Goal: Task Accomplishment & Management: Manage account settings

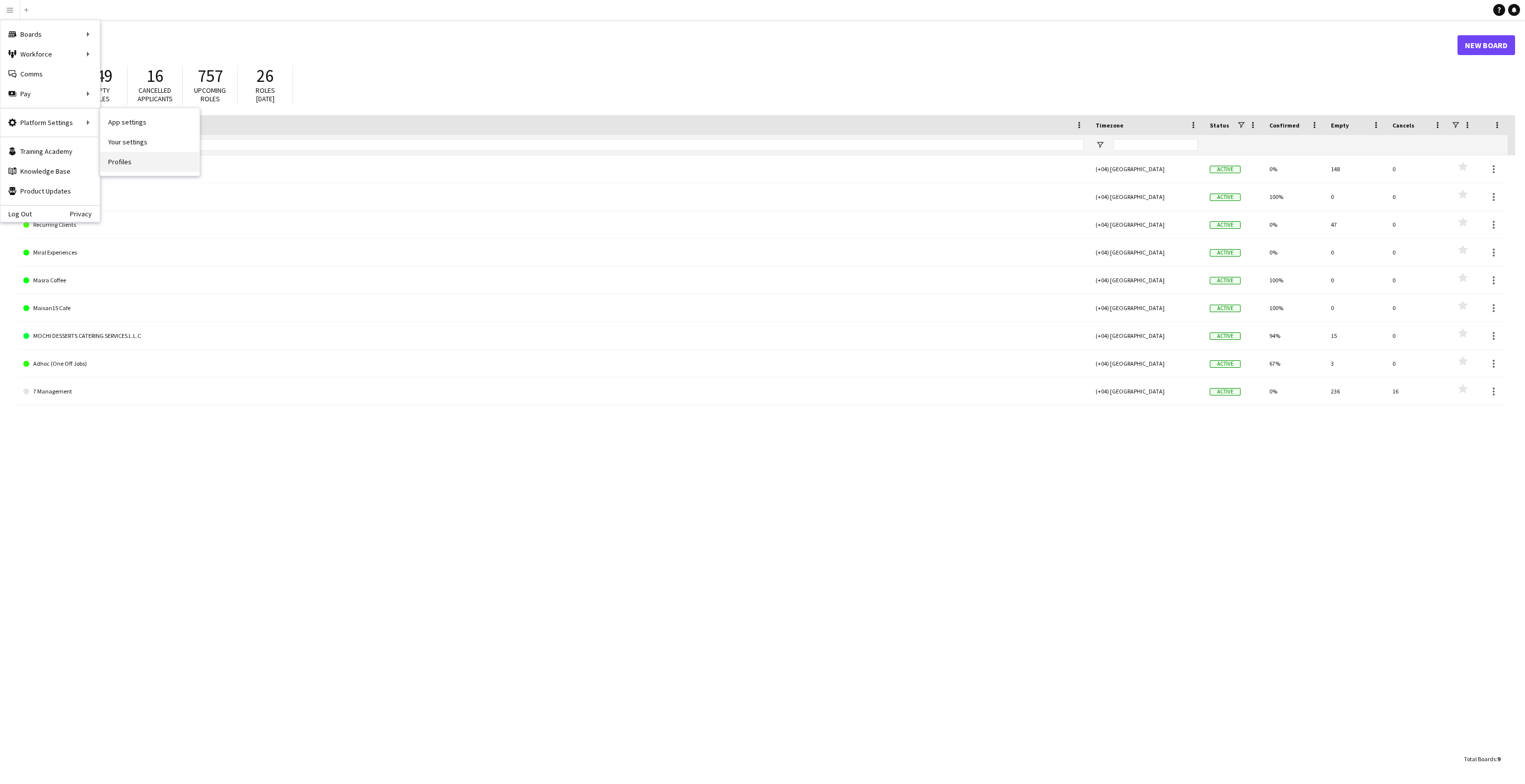
click at [131, 169] on link "Profiles" at bounding box center [149, 162] width 99 height 20
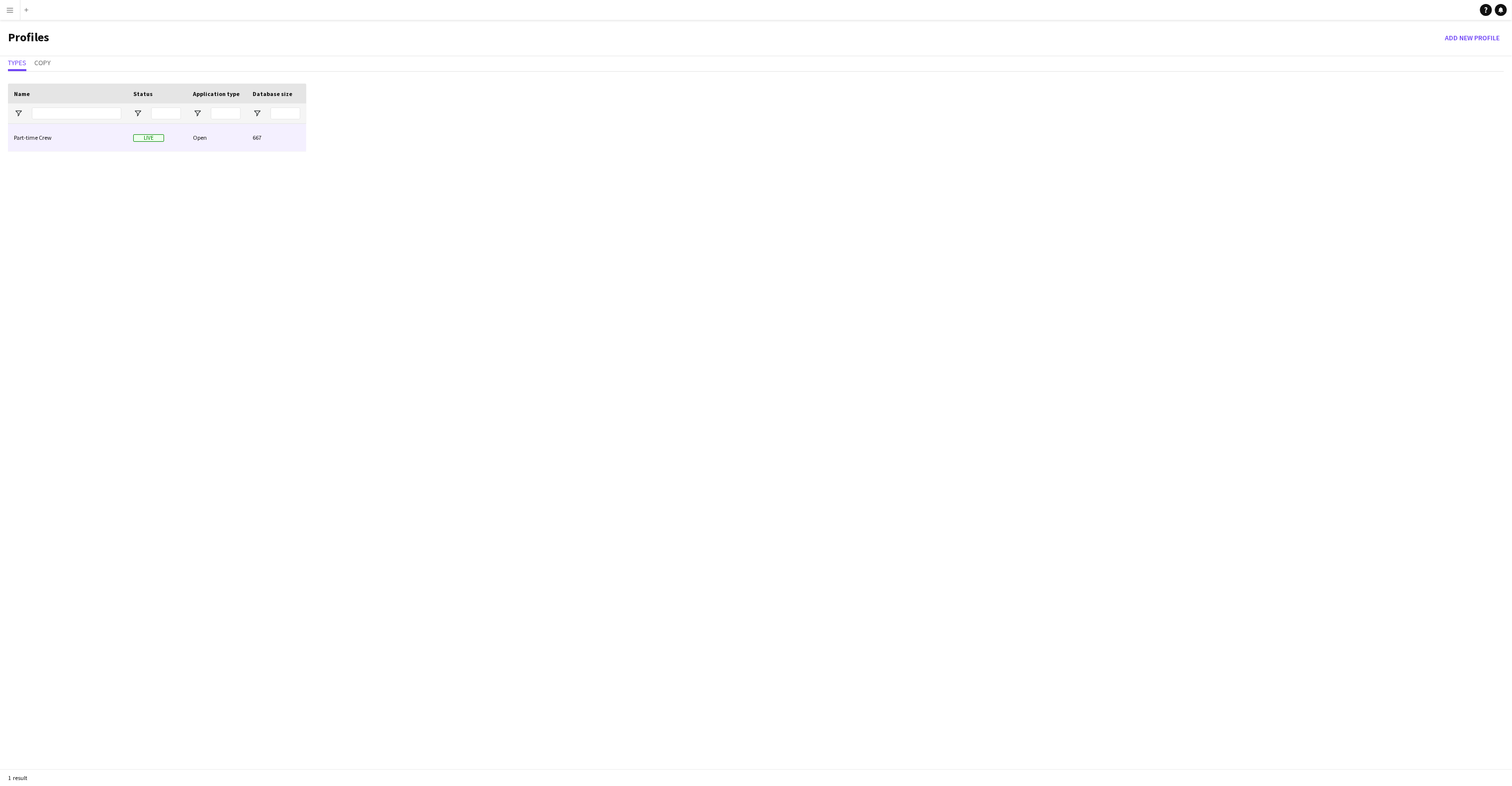
click at [72, 132] on div "Part-time Crew" at bounding box center [68, 138] width 119 height 27
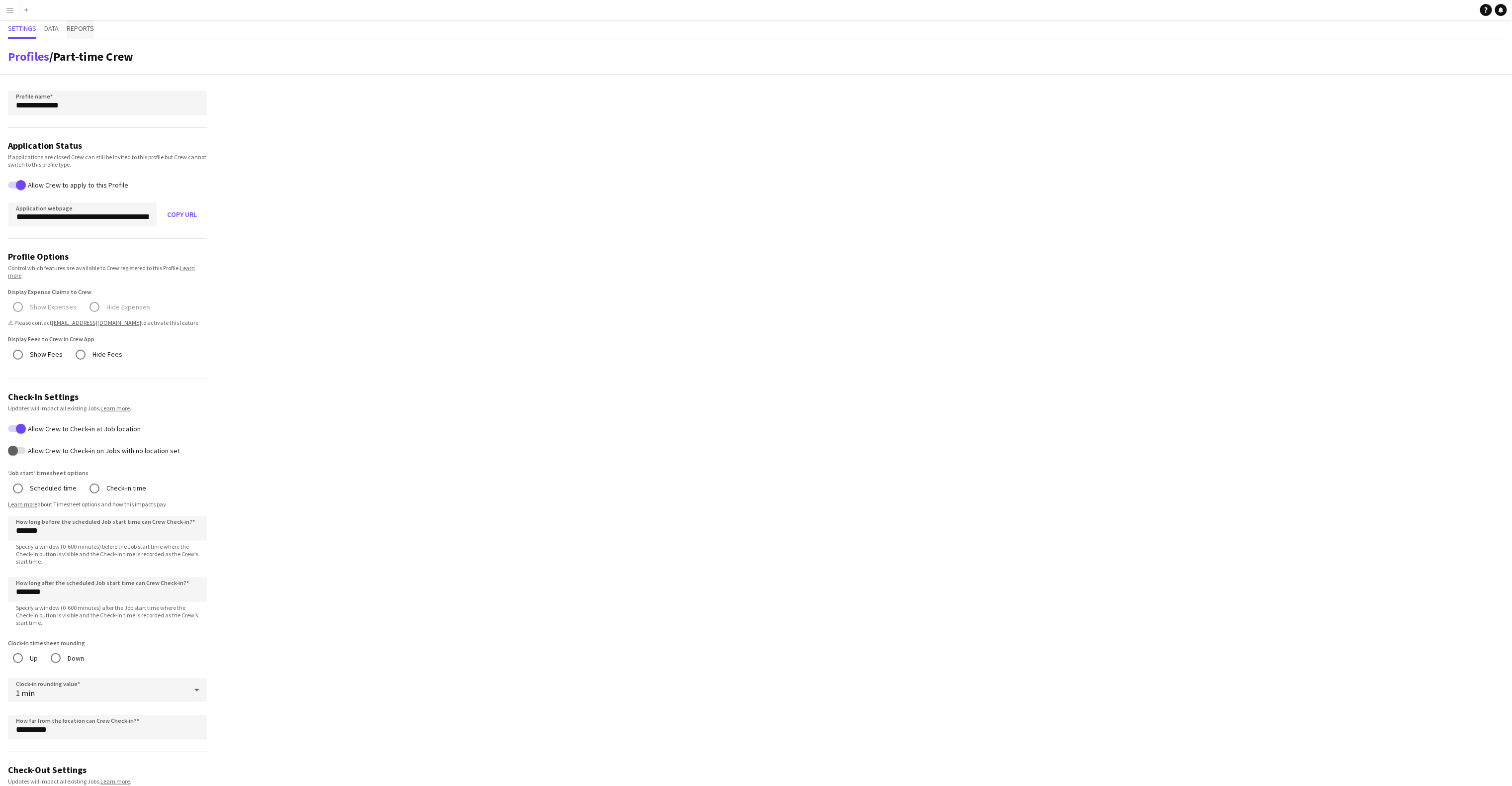
click at [69, 26] on span "Reports" at bounding box center [80, 28] width 27 height 7
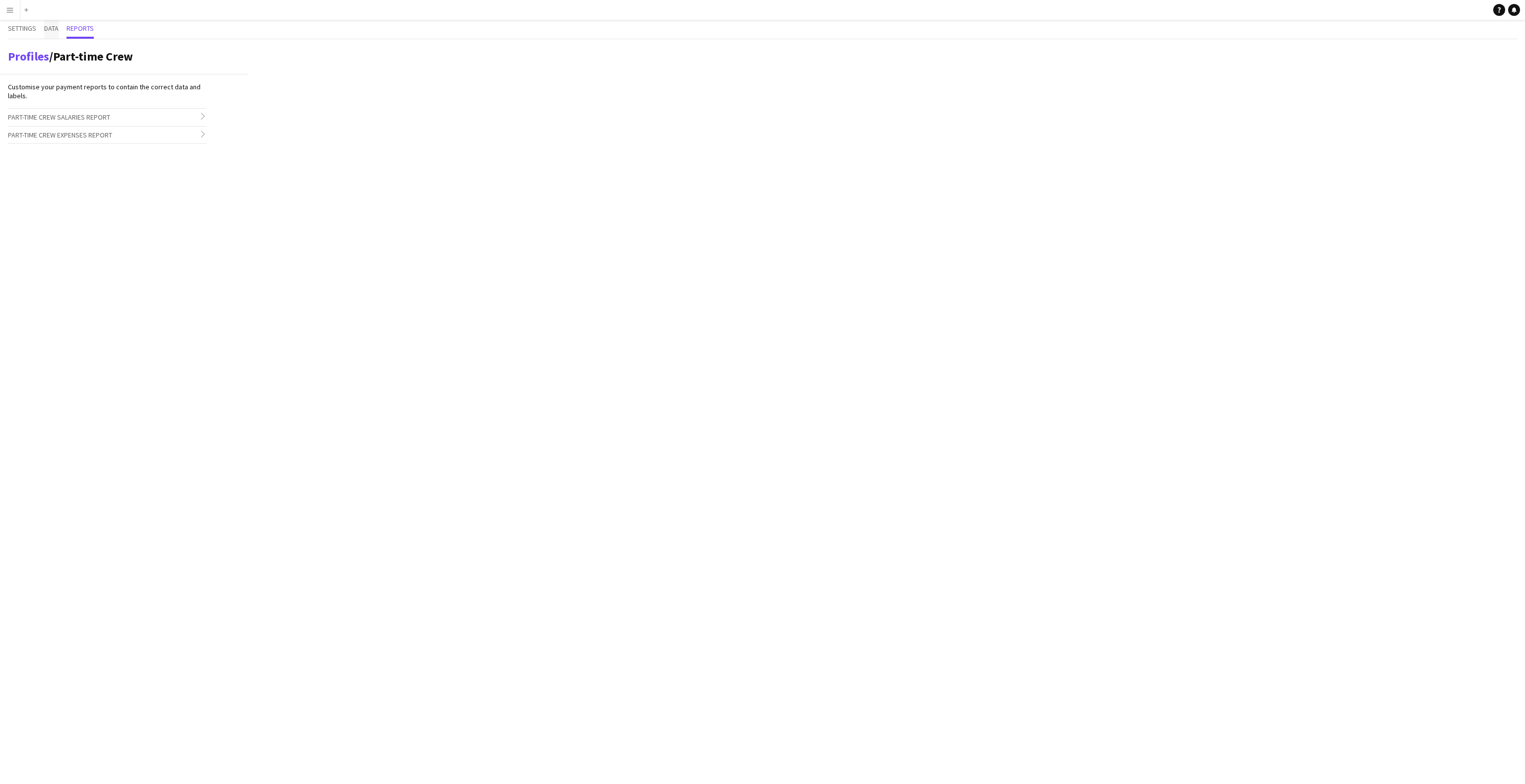
click at [53, 27] on span "Data" at bounding box center [52, 28] width 15 height 7
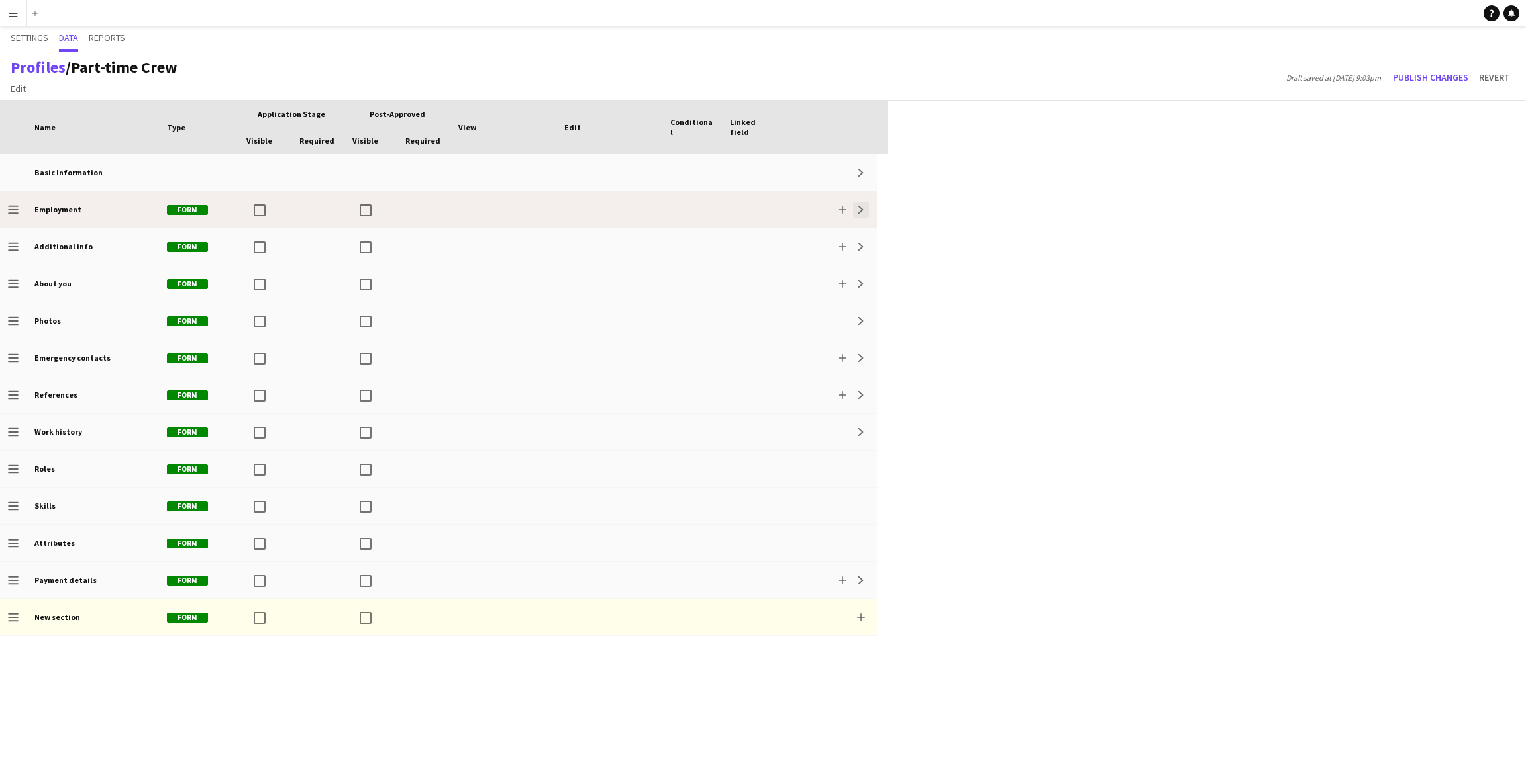
click at [860, 210] on app-icon "Expand" at bounding box center [861, 210] width 8 height 8
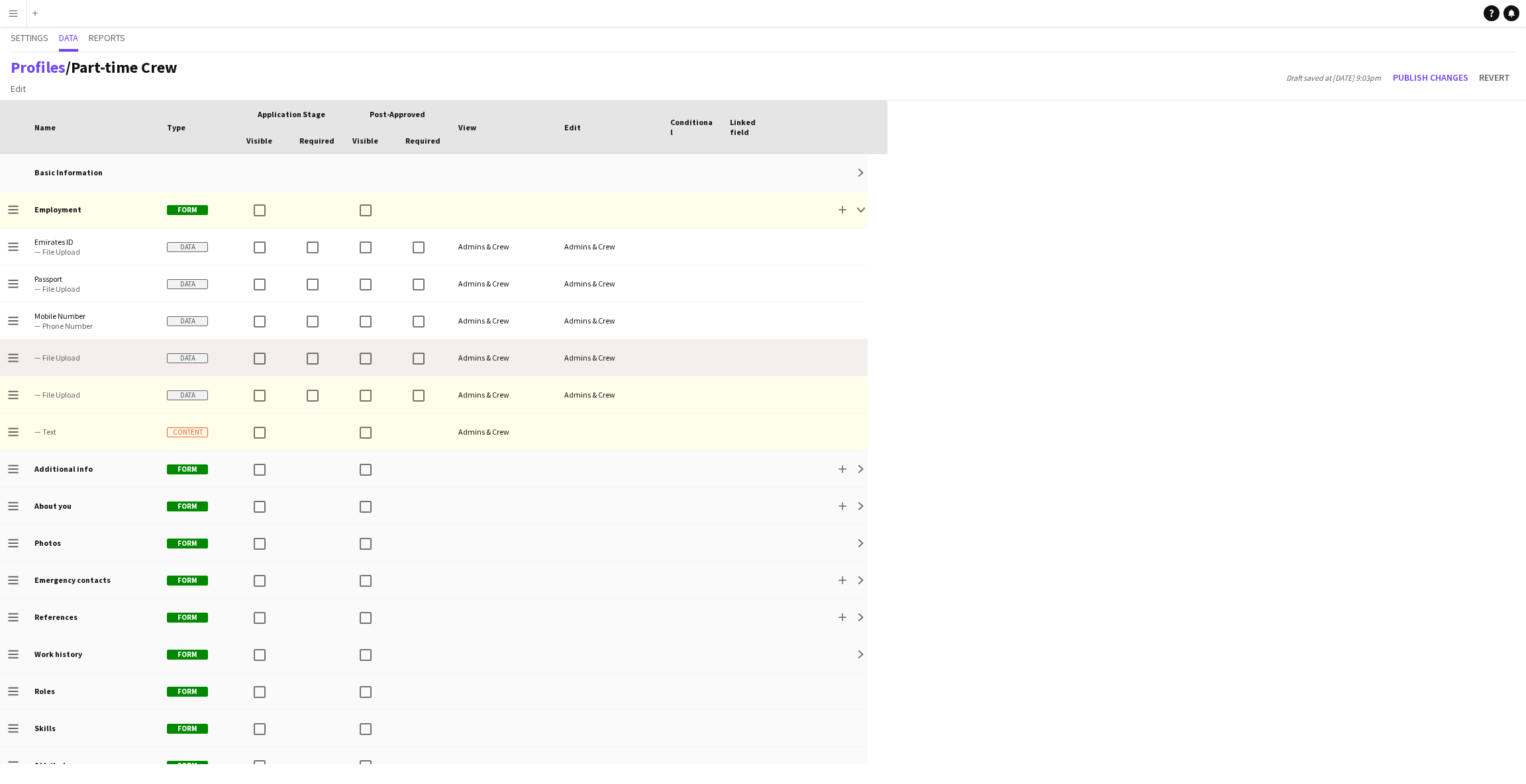
click at [100, 362] on span "— File Upload" at bounding box center [92, 358] width 117 height 10
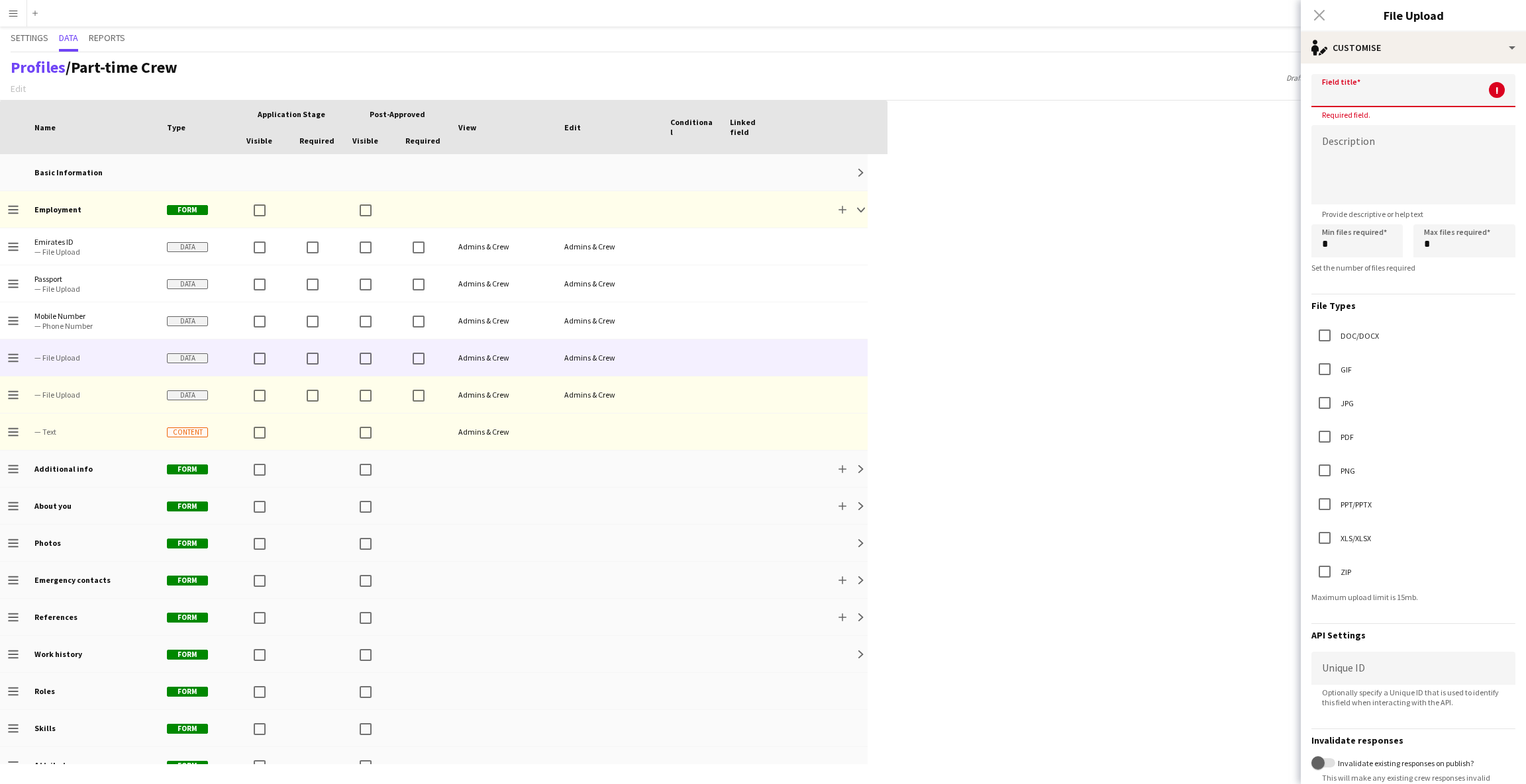
click at [1428, 87] on input at bounding box center [1413, 91] width 204 height 33
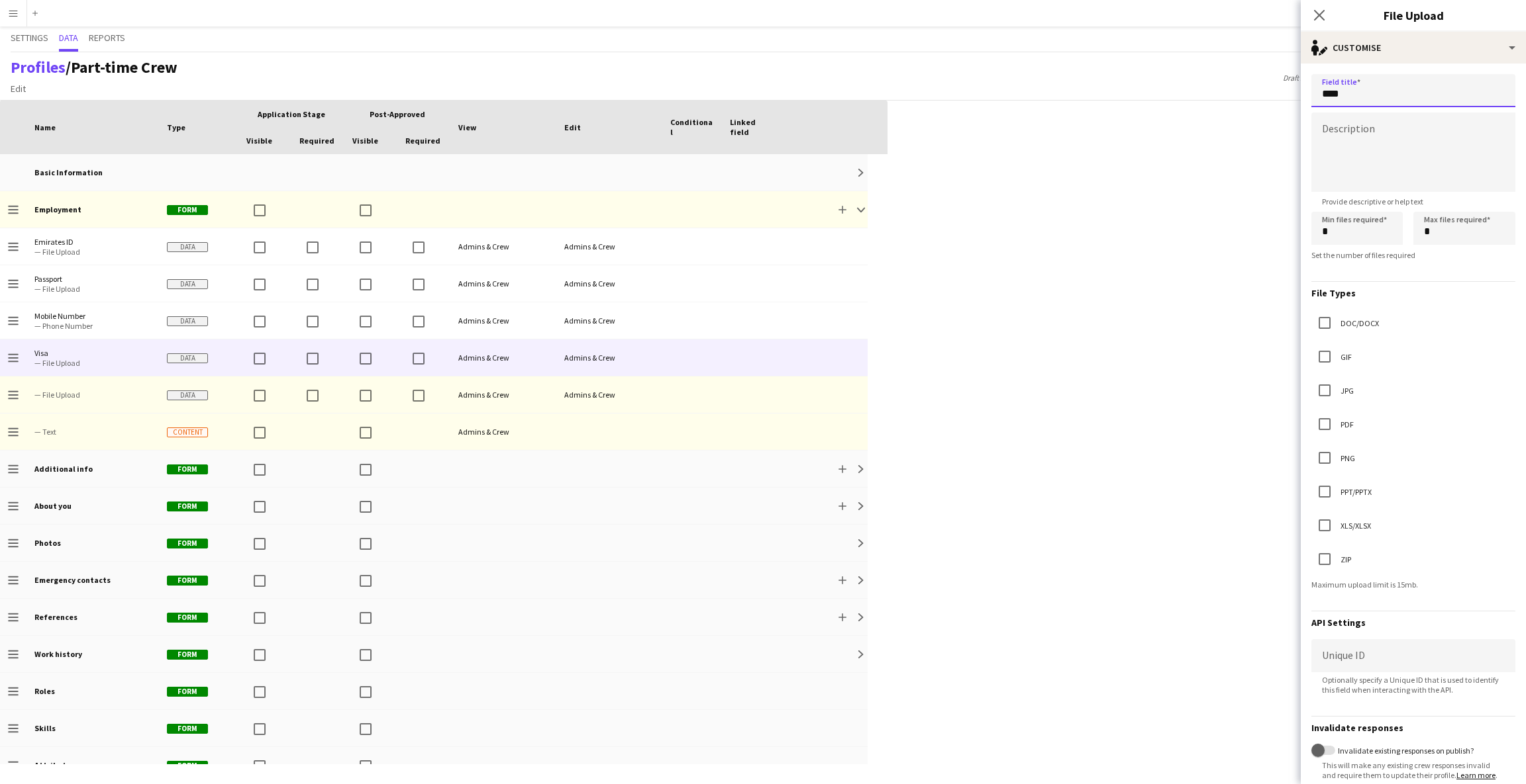
type input "****"
click at [1433, 119] on textarea at bounding box center [1413, 152] width 204 height 79
drag, startPoint x: 1388, startPoint y: 134, endPoint x: 1307, endPoint y: 132, distance: 81.0
click at [1307, 132] on form "**********" at bounding box center [1413, 458] width 225 height 791
type textarea "**********"
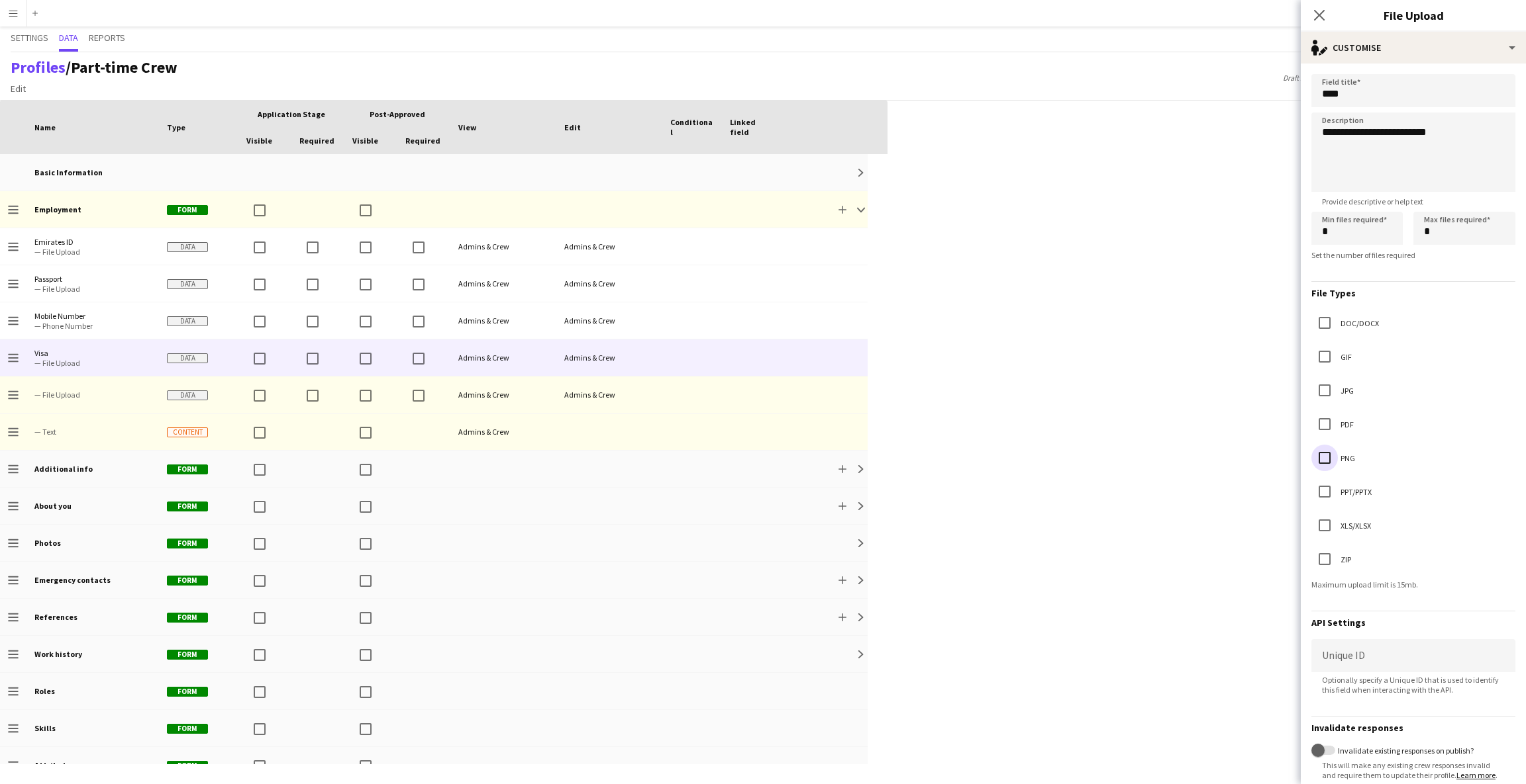
scroll to position [85, 0]
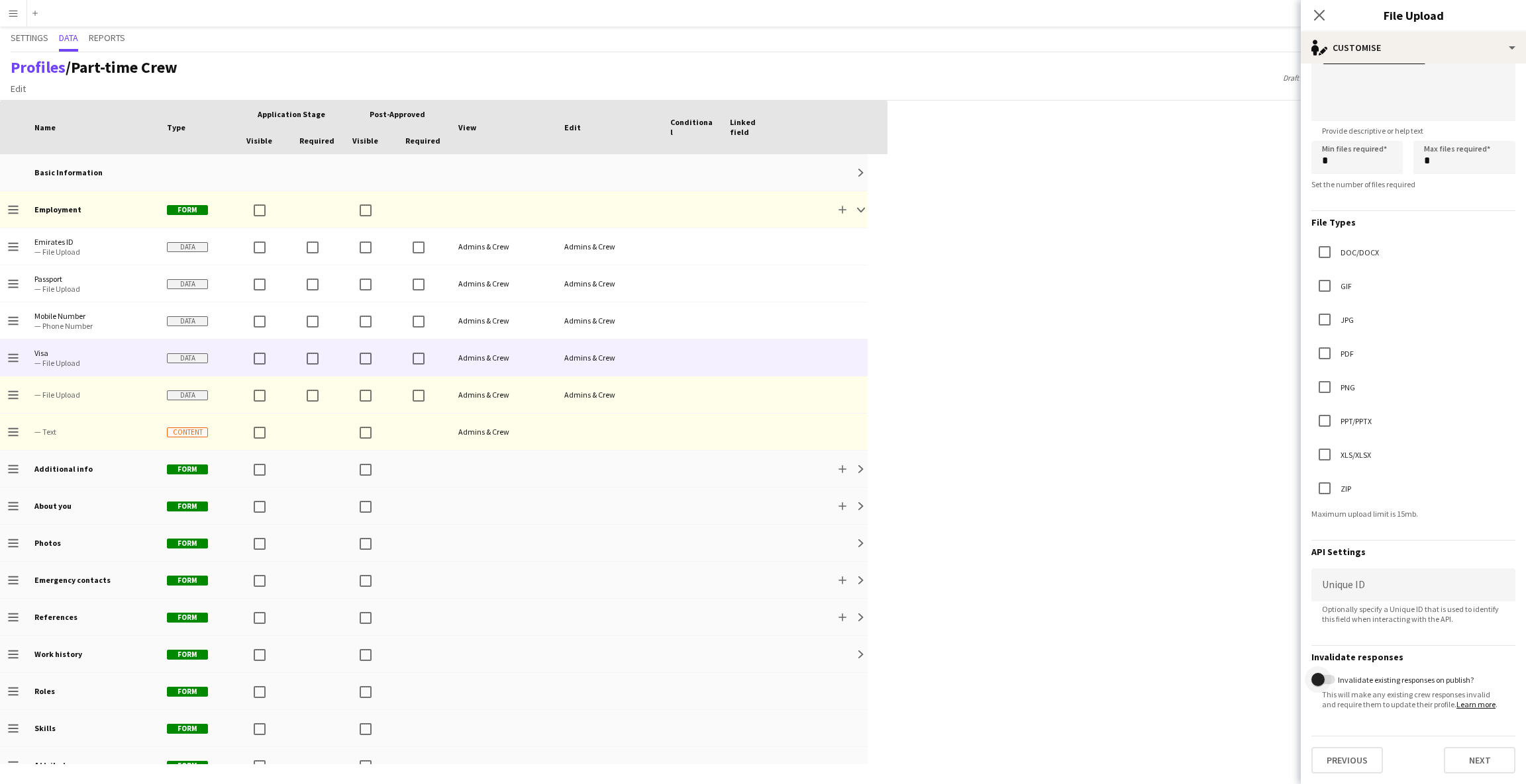
click at [1332, 675] on span "button" at bounding box center [1323, 680] width 24 height 9
click at [1316, 670] on span "button" at bounding box center [1328, 680] width 27 height 27
click at [1462, 762] on button "Next" at bounding box center [1480, 761] width 71 height 27
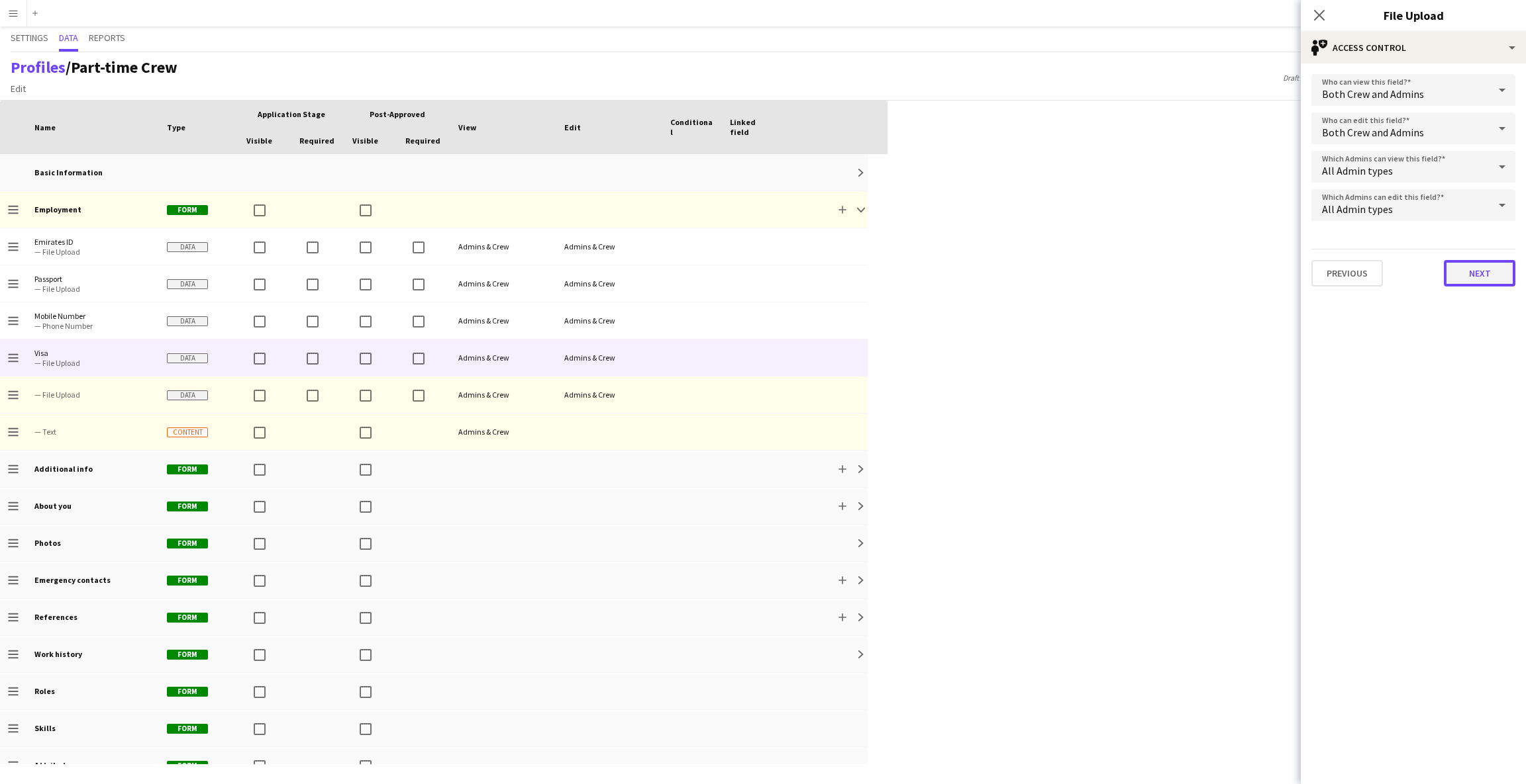
click at [1463, 266] on button "Next" at bounding box center [1480, 273] width 71 height 27
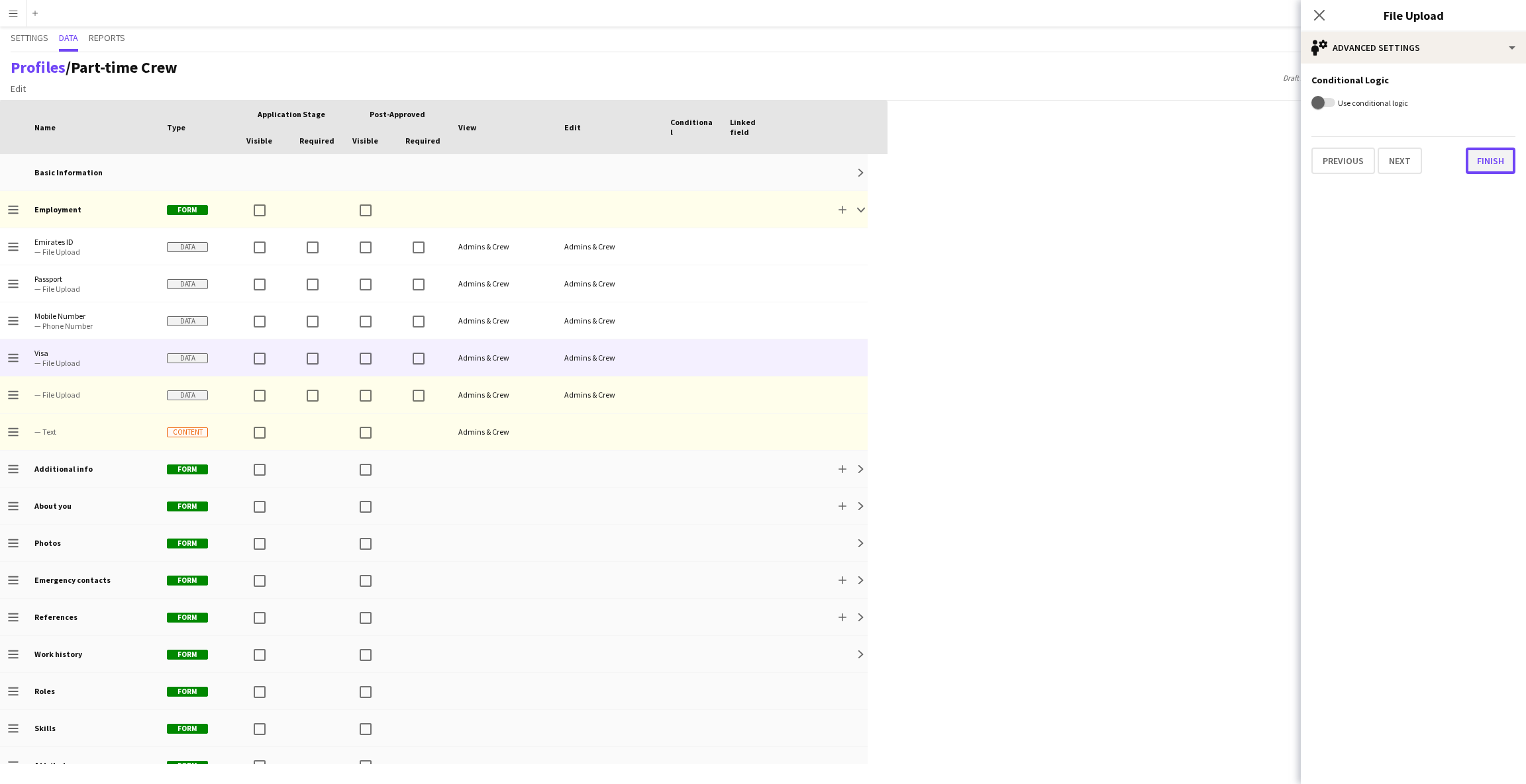
click at [1481, 158] on button "Finish" at bounding box center [1490, 160] width 49 height 27
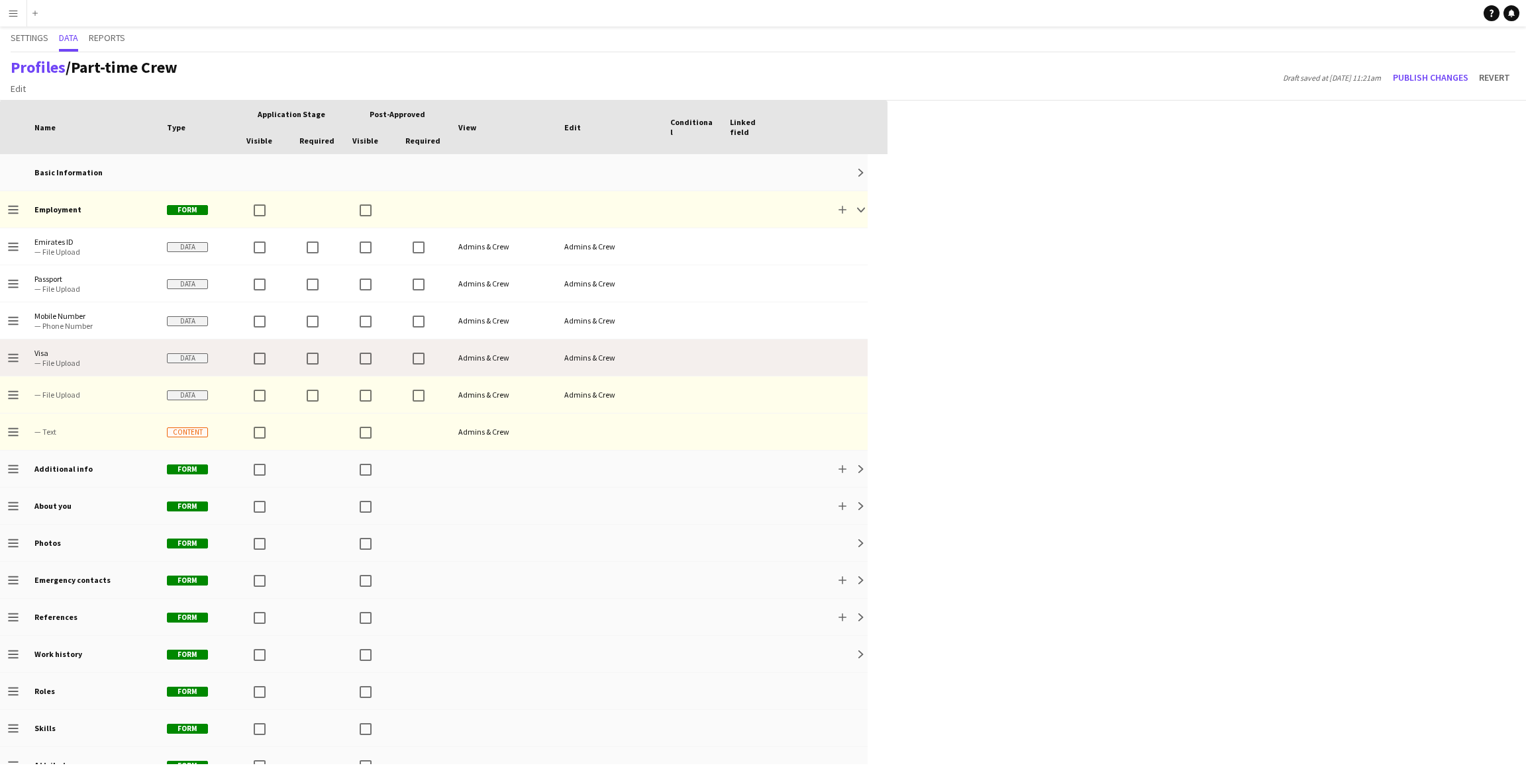
click at [78, 360] on span "— File Upload" at bounding box center [92, 363] width 117 height 10
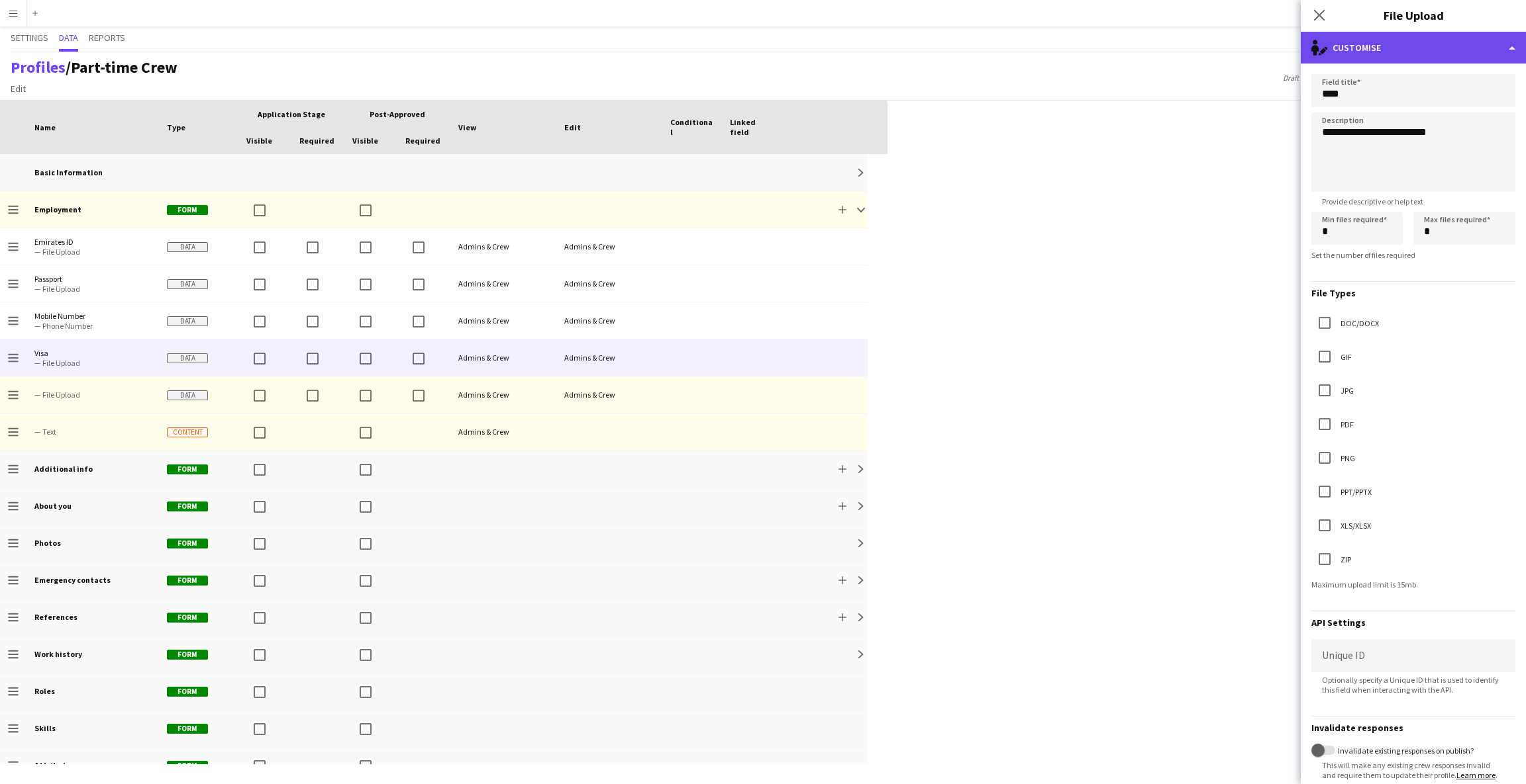
click at [1426, 42] on div "single-neutral-actions-edit-1 Customise" at bounding box center [1413, 47] width 225 height 32
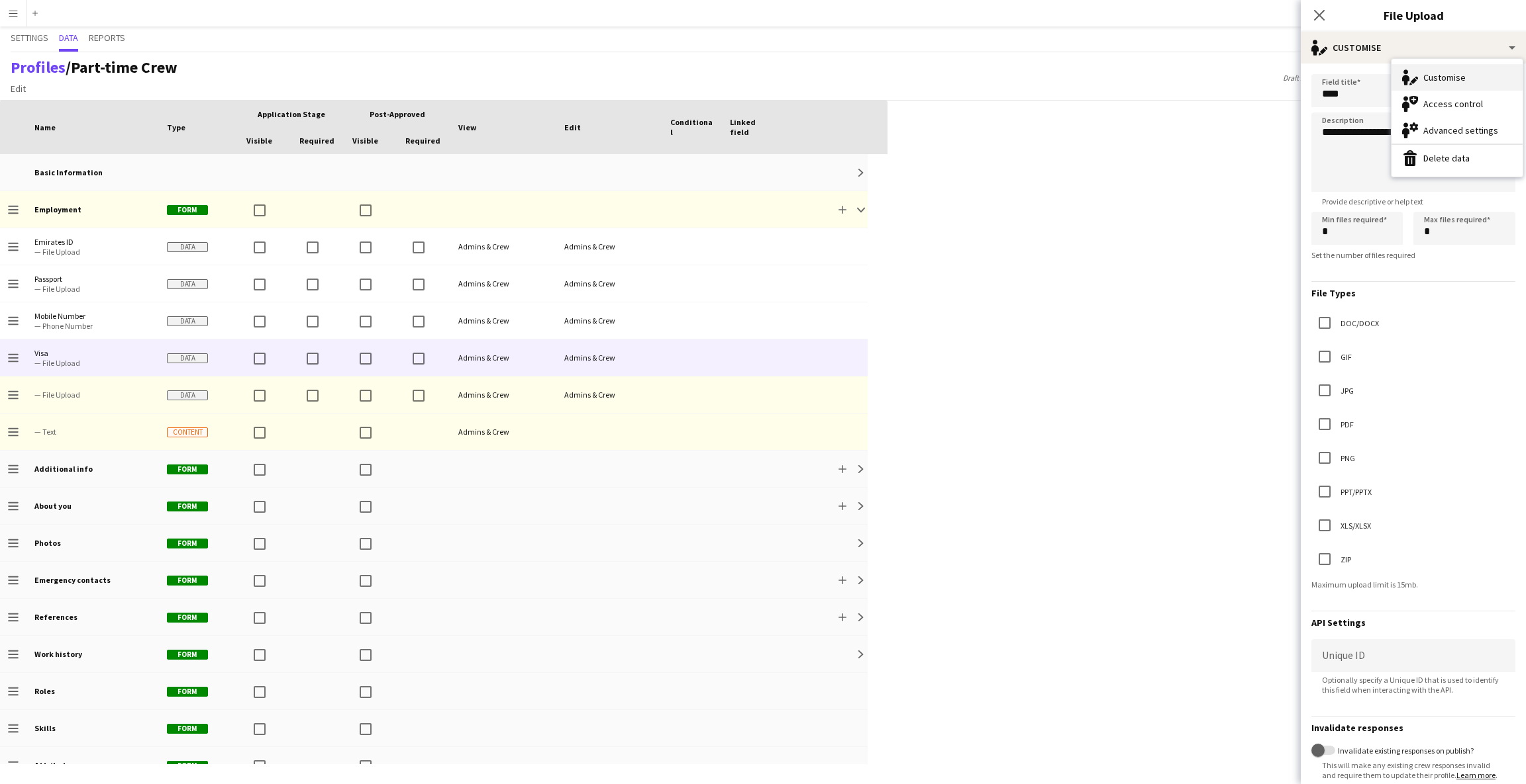
click at [1417, 75] on icon "Customise" at bounding box center [1410, 78] width 16 height 16
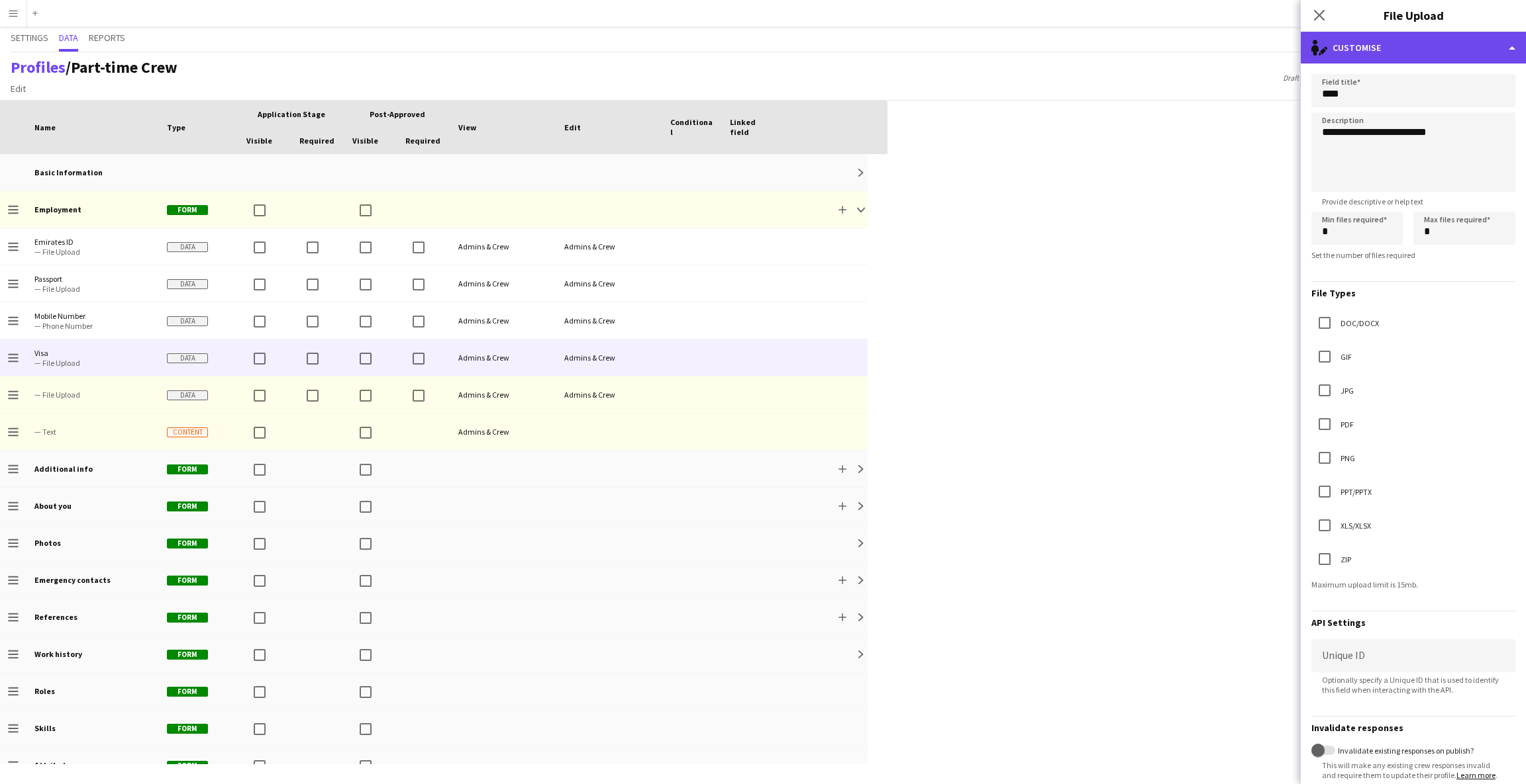
click at [1426, 51] on div "single-neutral-actions-edit-1 Customise" at bounding box center [1413, 47] width 225 height 32
click at [1426, 42] on div "single-neutral-actions-edit-1 Customise" at bounding box center [1413, 47] width 225 height 32
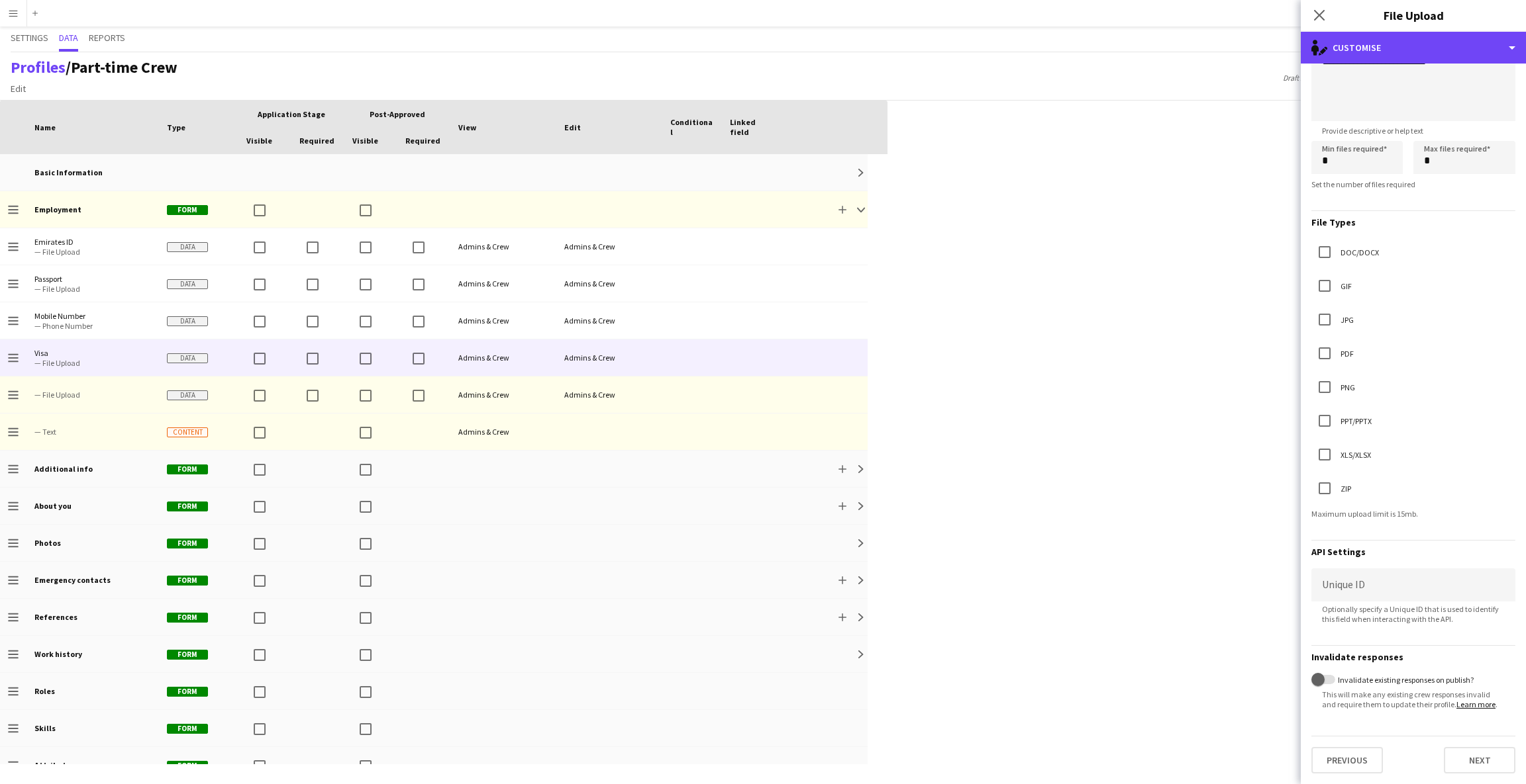
scroll to position [0, 0]
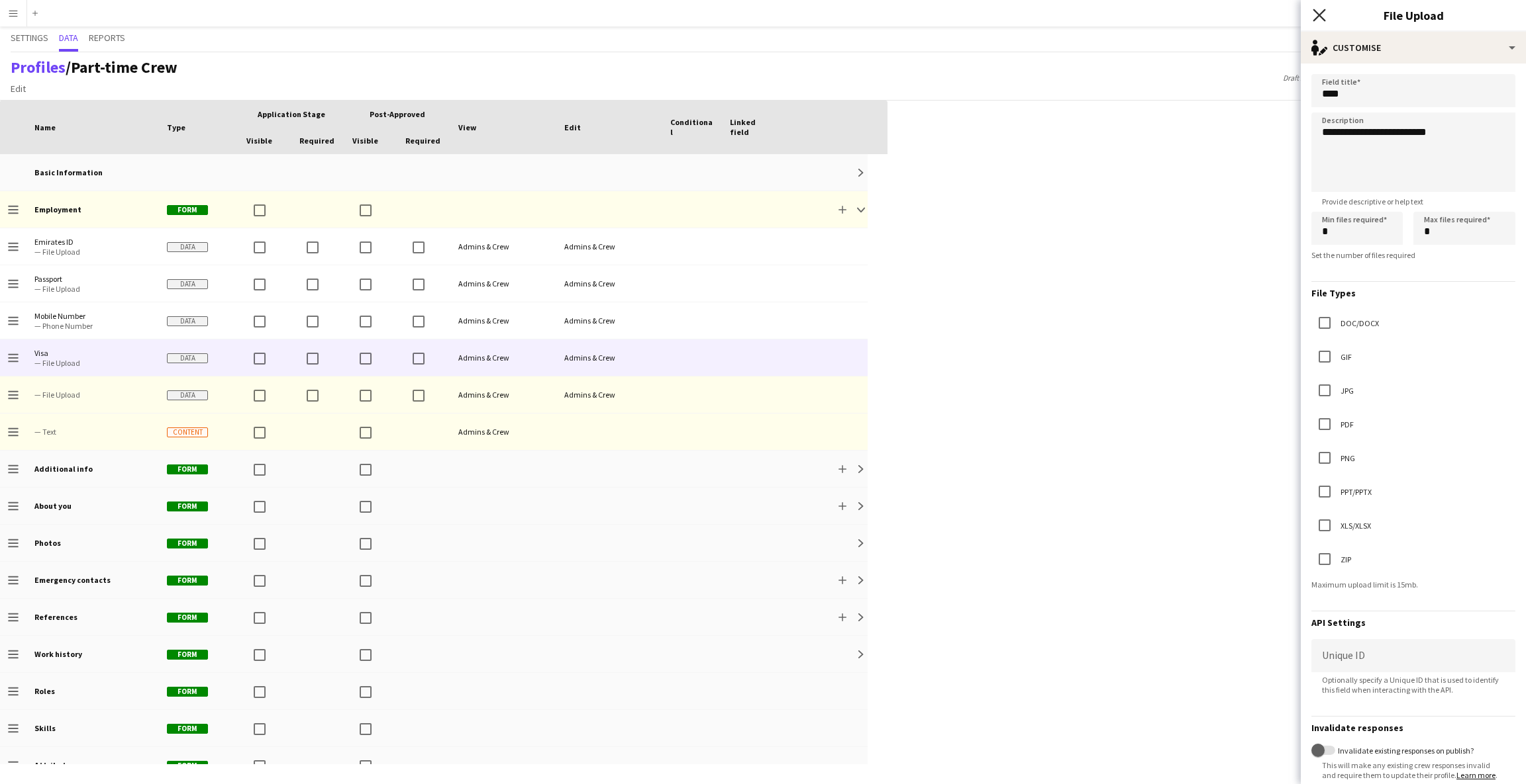
click at [1318, 17] on icon at bounding box center [1319, 15] width 13 height 13
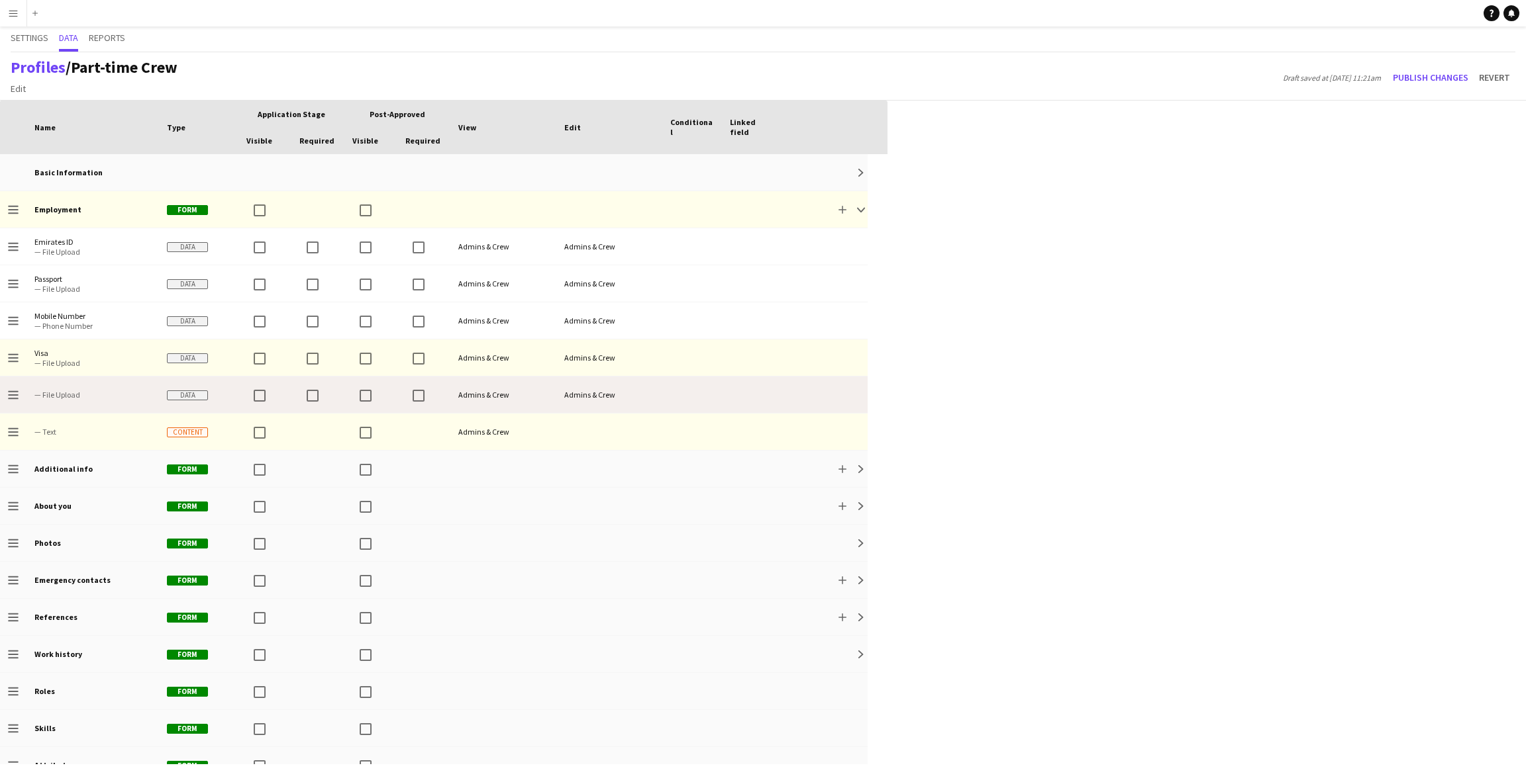
click at [109, 392] on span "— File Upload" at bounding box center [92, 394] width 117 height 10
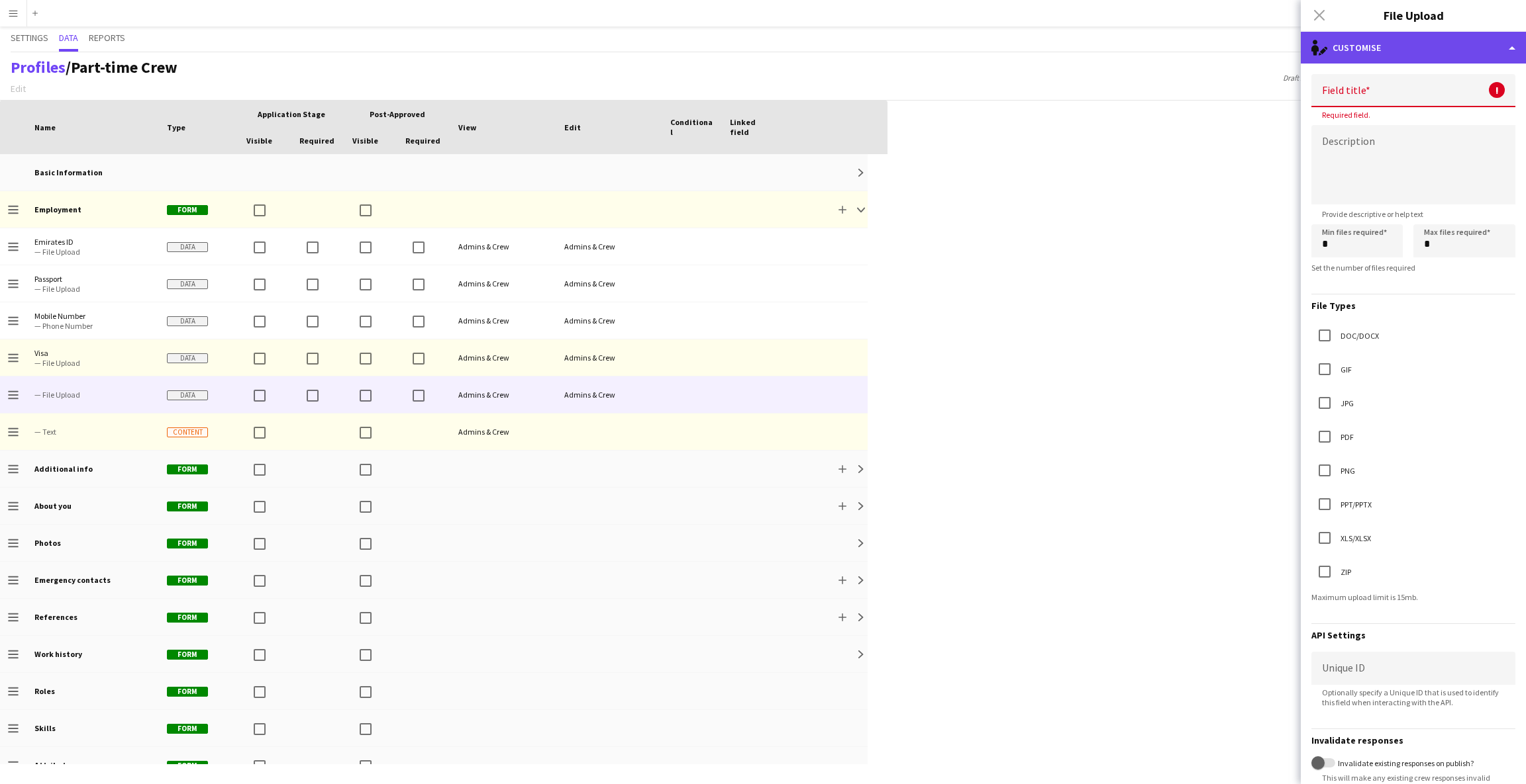
click at [1455, 36] on div "single-neutral-actions-edit-1 Customise" at bounding box center [1413, 47] width 225 height 32
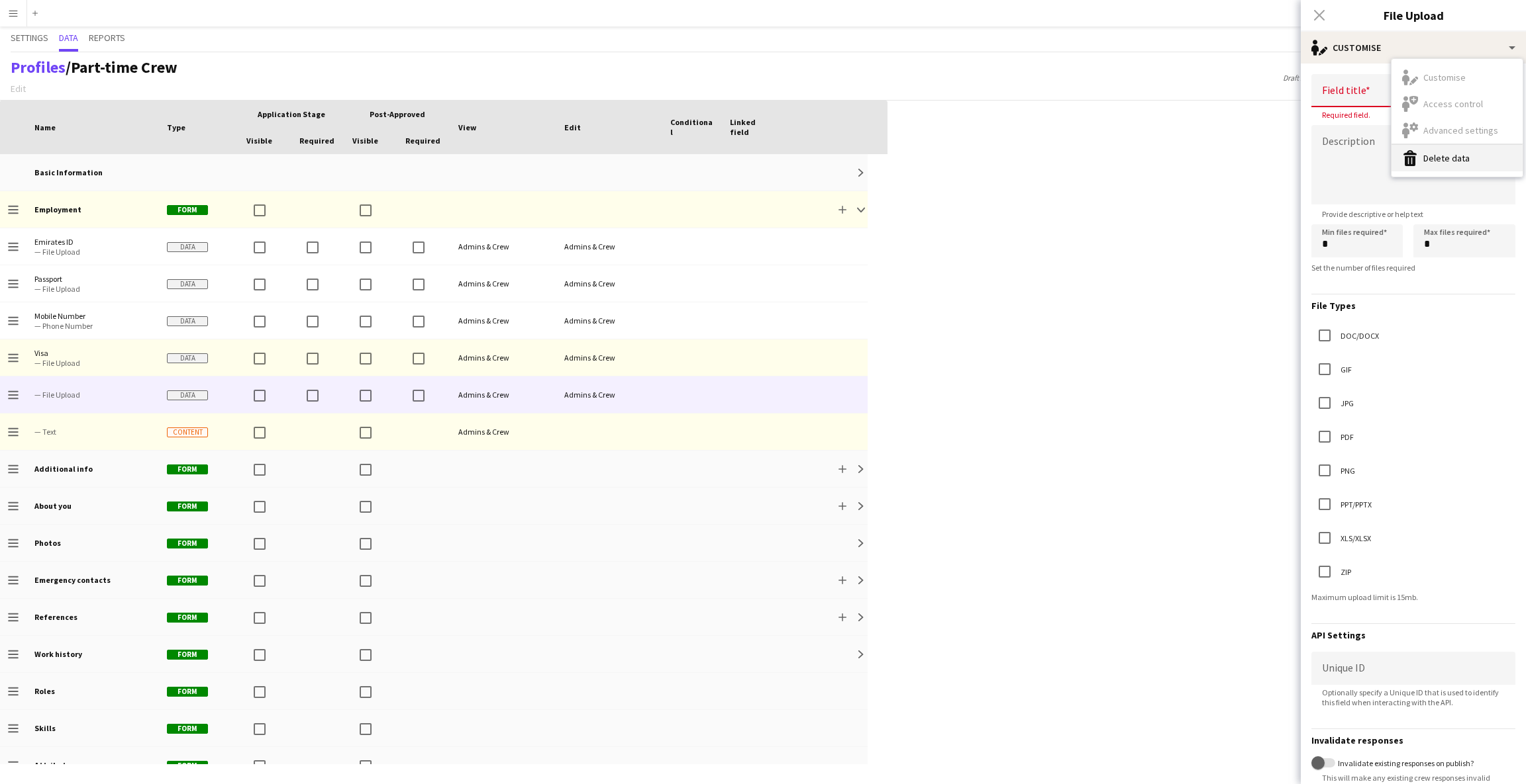
click at [1404, 155] on app-icon "Delete data" at bounding box center [1410, 159] width 16 height 16
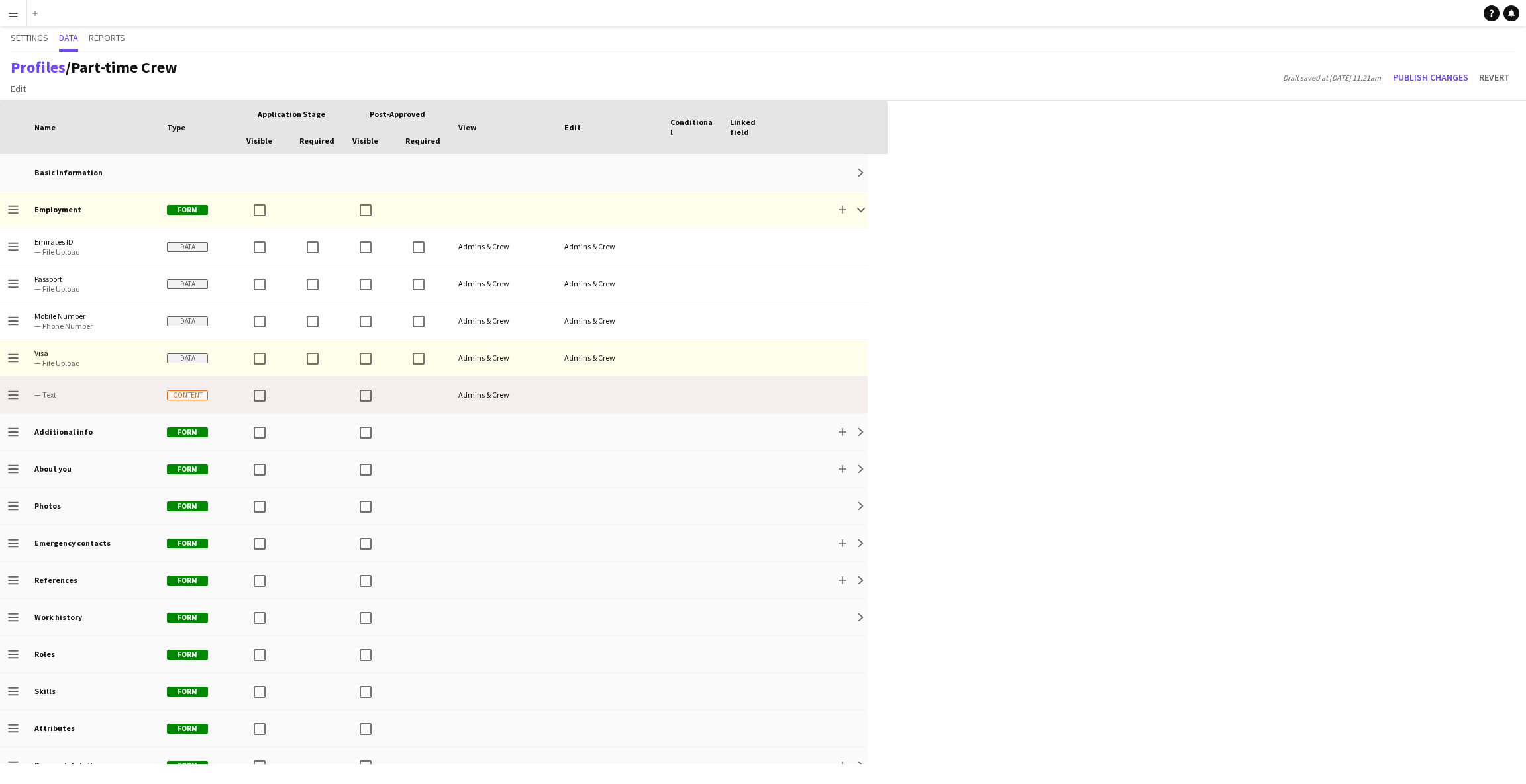
click at [104, 390] on span "— Text" at bounding box center [92, 394] width 117 height 10
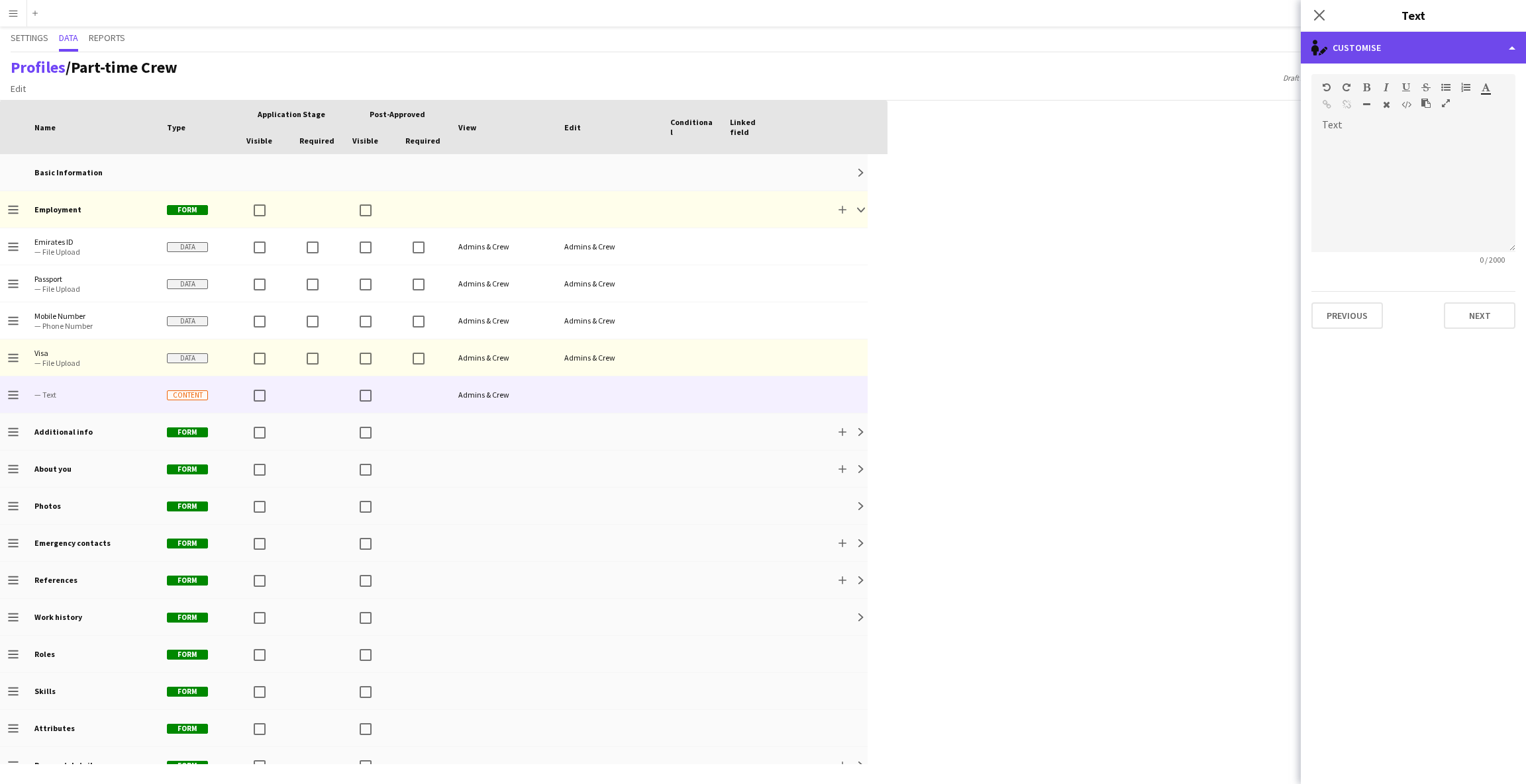
click at [1462, 52] on div "single-neutral-actions-edit-1 Customise" at bounding box center [1413, 47] width 225 height 32
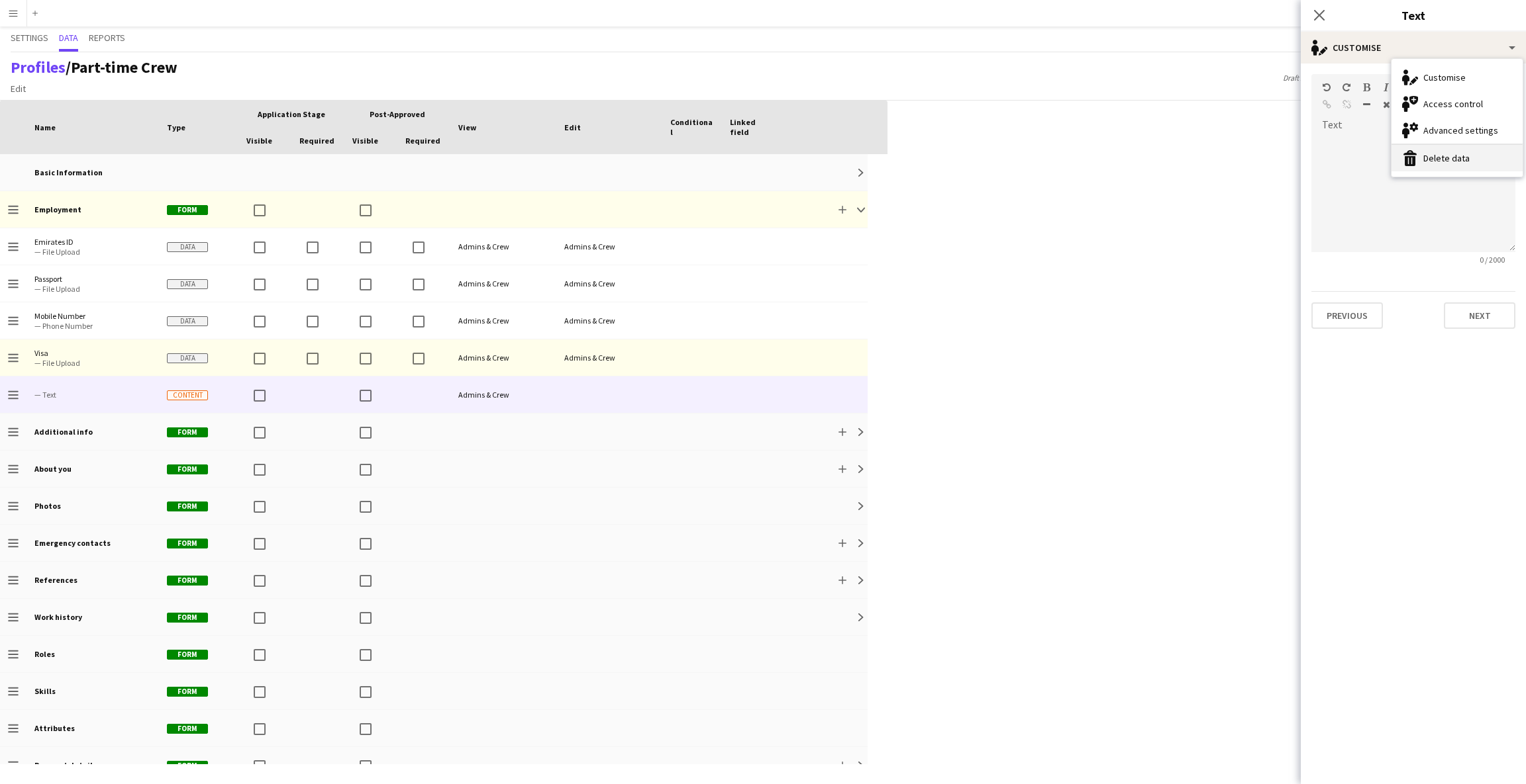
click at [1404, 146] on button "Delete data Delete data" at bounding box center [1457, 158] width 131 height 27
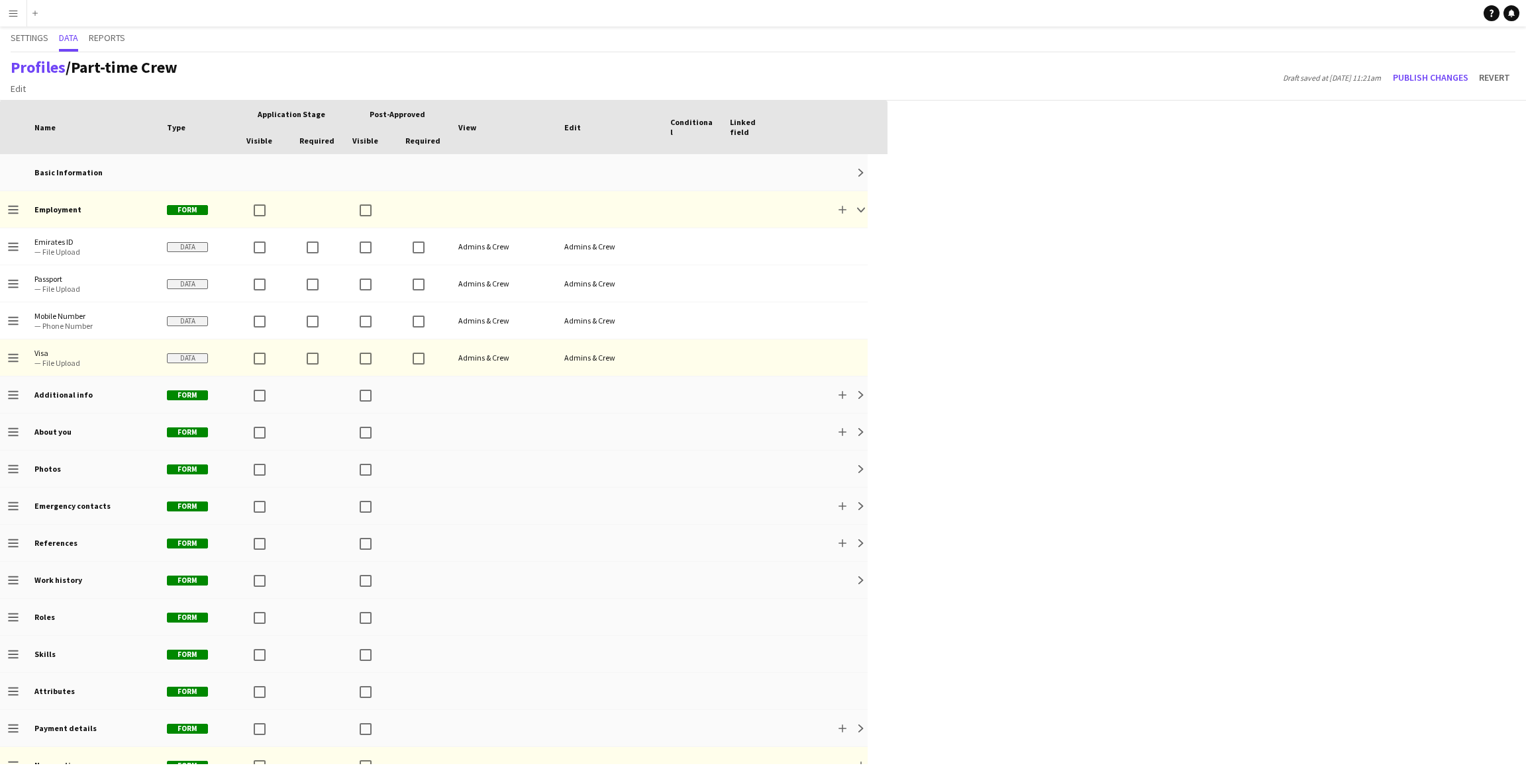
click at [1221, 152] on div "Press SPACE to select this row Drag here to set row groups Drag here to set col…" at bounding box center [763, 442] width 1526 height 684
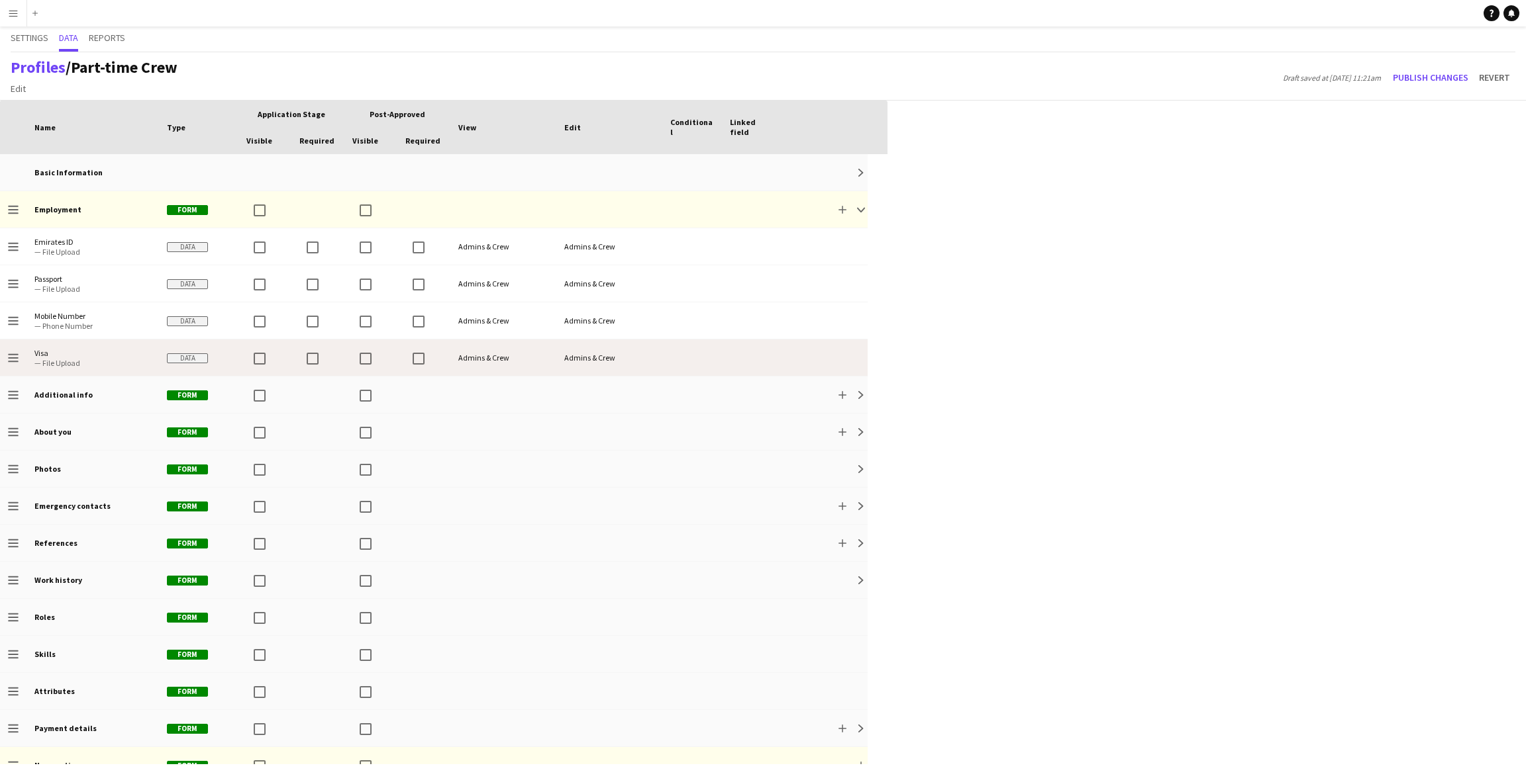
scroll to position [19, 0]
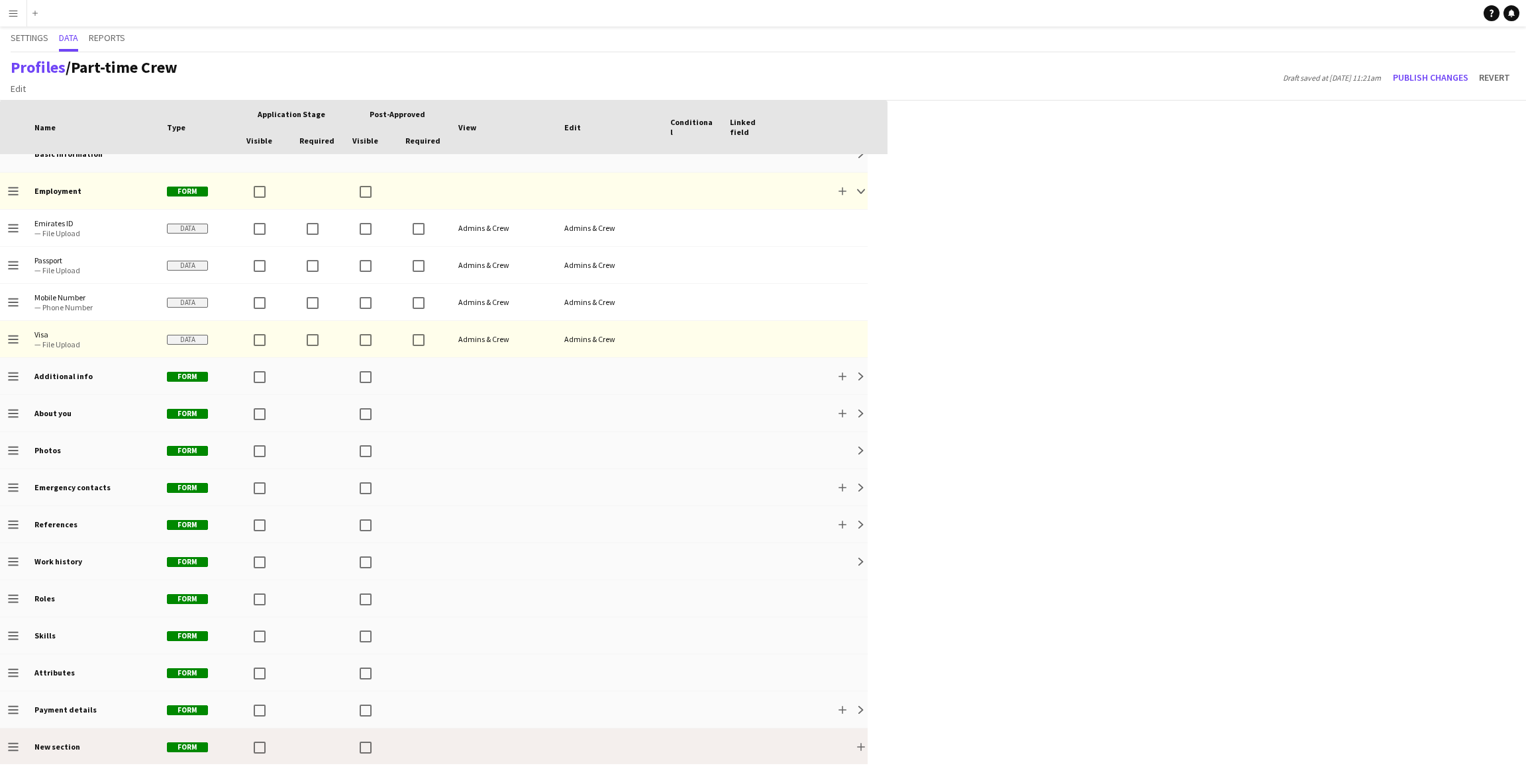
click at [82, 762] on div "New section" at bounding box center [92, 747] width 132 height 36
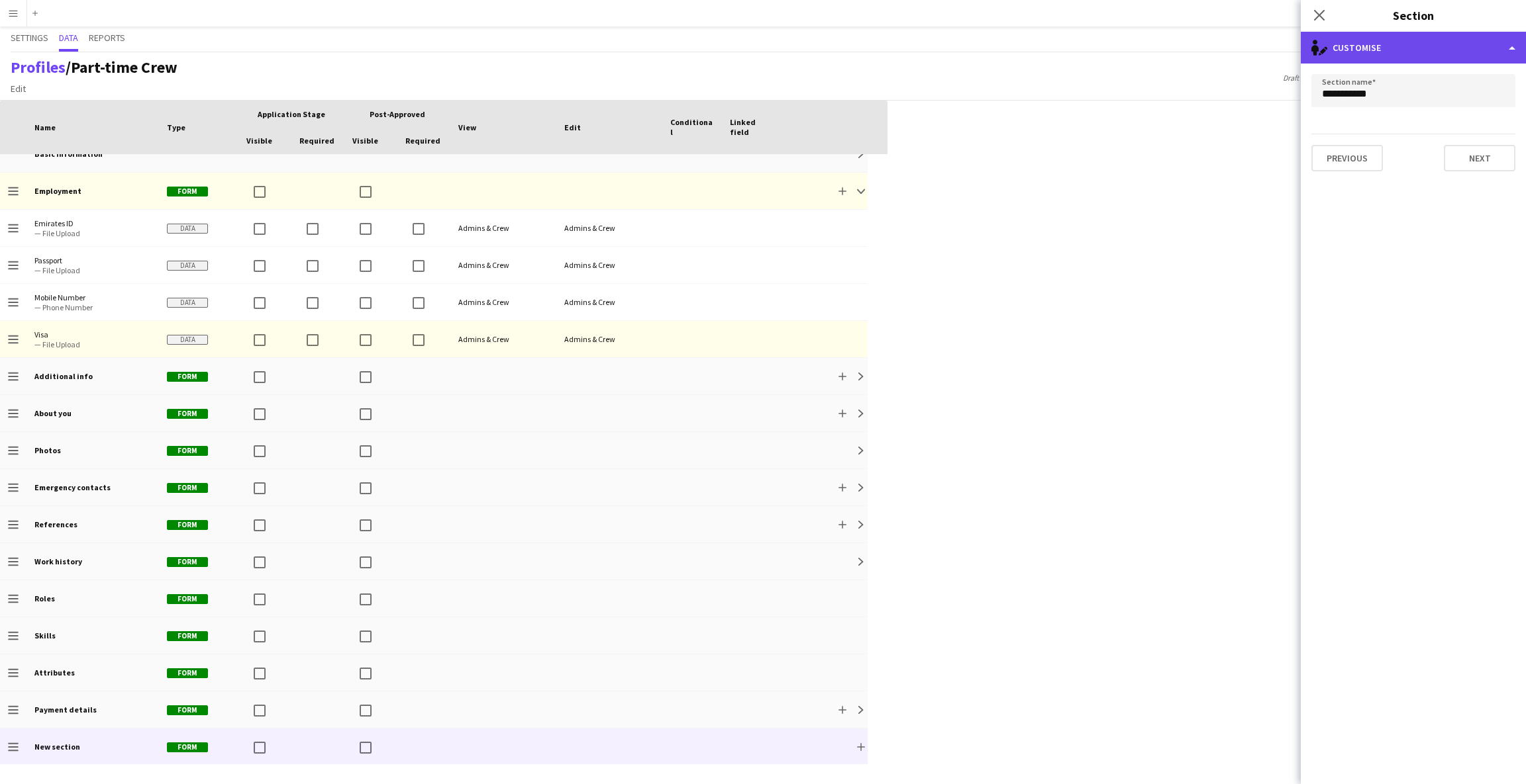
click at [1404, 60] on div "single-neutral-actions-edit-1 Customise" at bounding box center [1413, 47] width 225 height 32
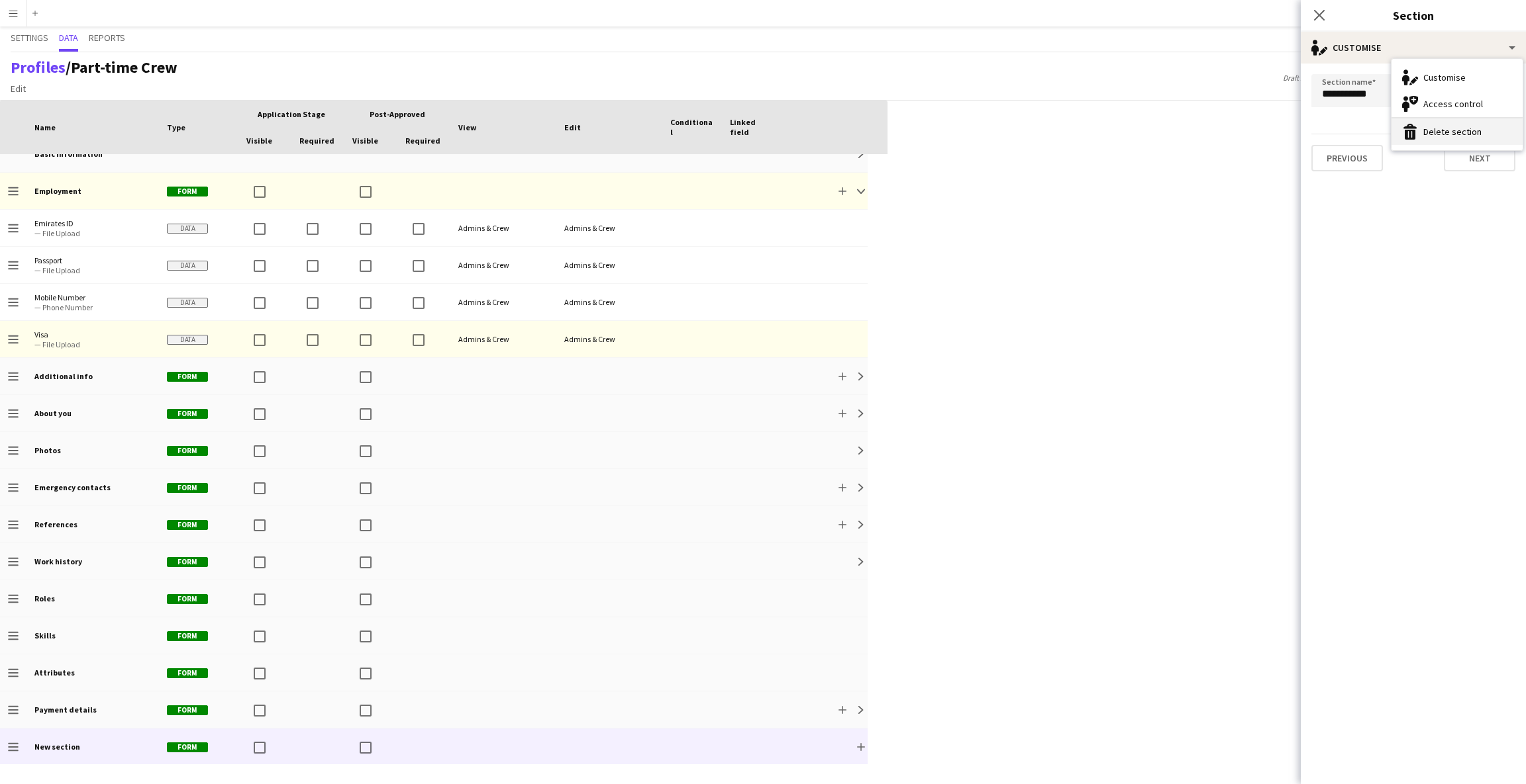
click at [1409, 140] on button "Delete section [GEOGRAPHIC_DATA] section" at bounding box center [1457, 131] width 131 height 27
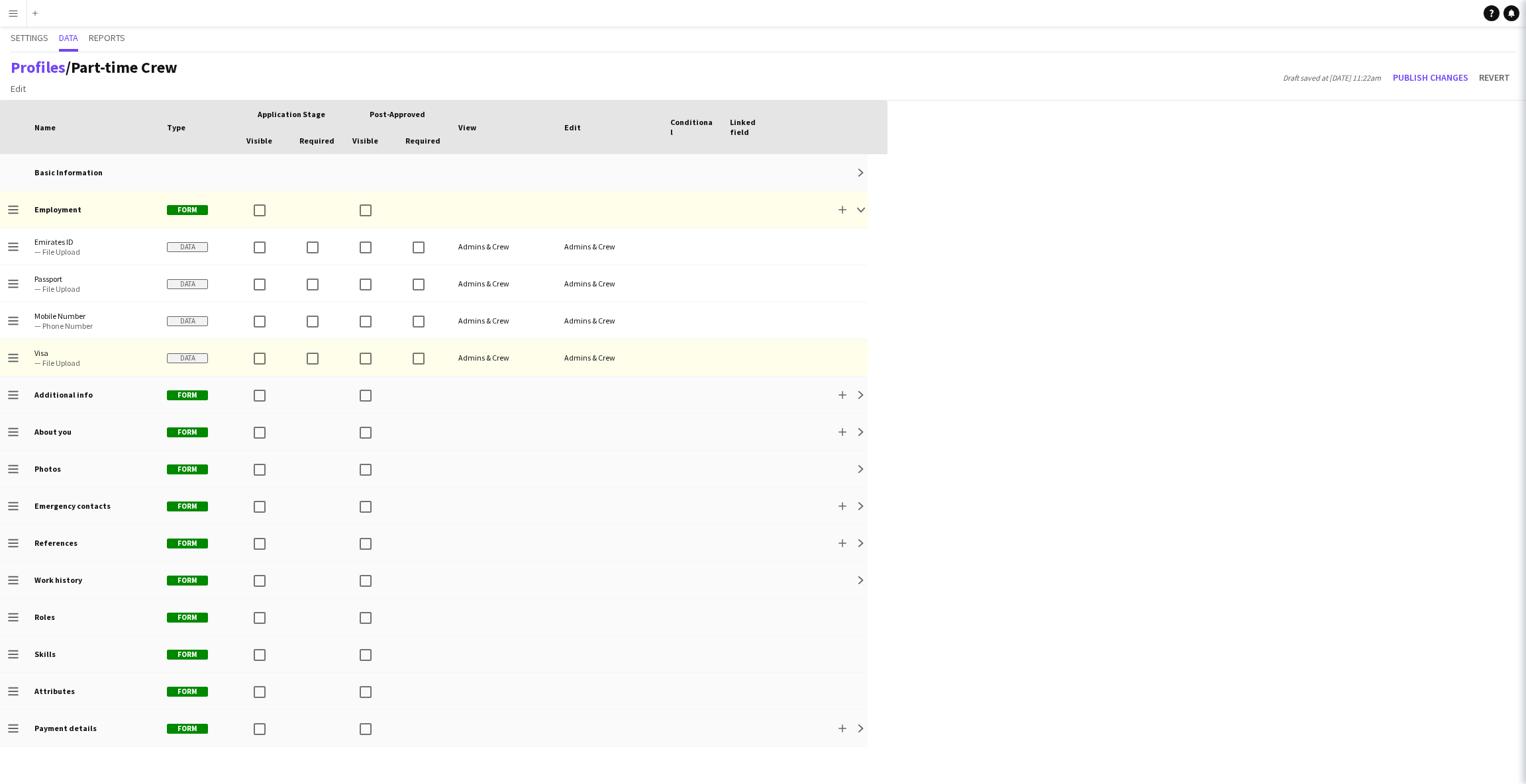
scroll to position [0, 0]
click at [1441, 78] on button "Publish changes" at bounding box center [1430, 78] width 86 height 21
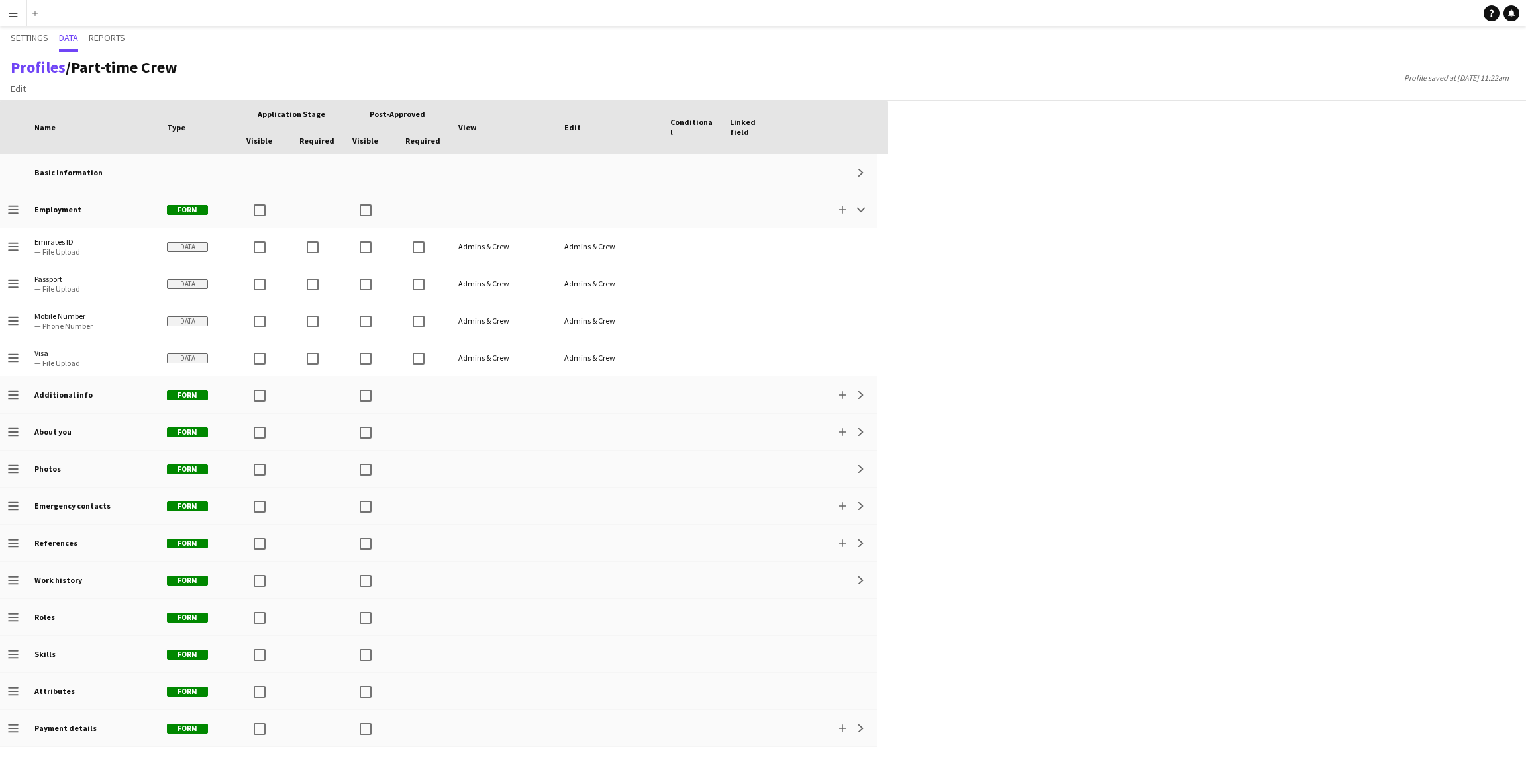
click at [1370, 311] on div "Press SPACE to select this row. Drag here to set row groups Drag here to set co…" at bounding box center [763, 442] width 1526 height 684
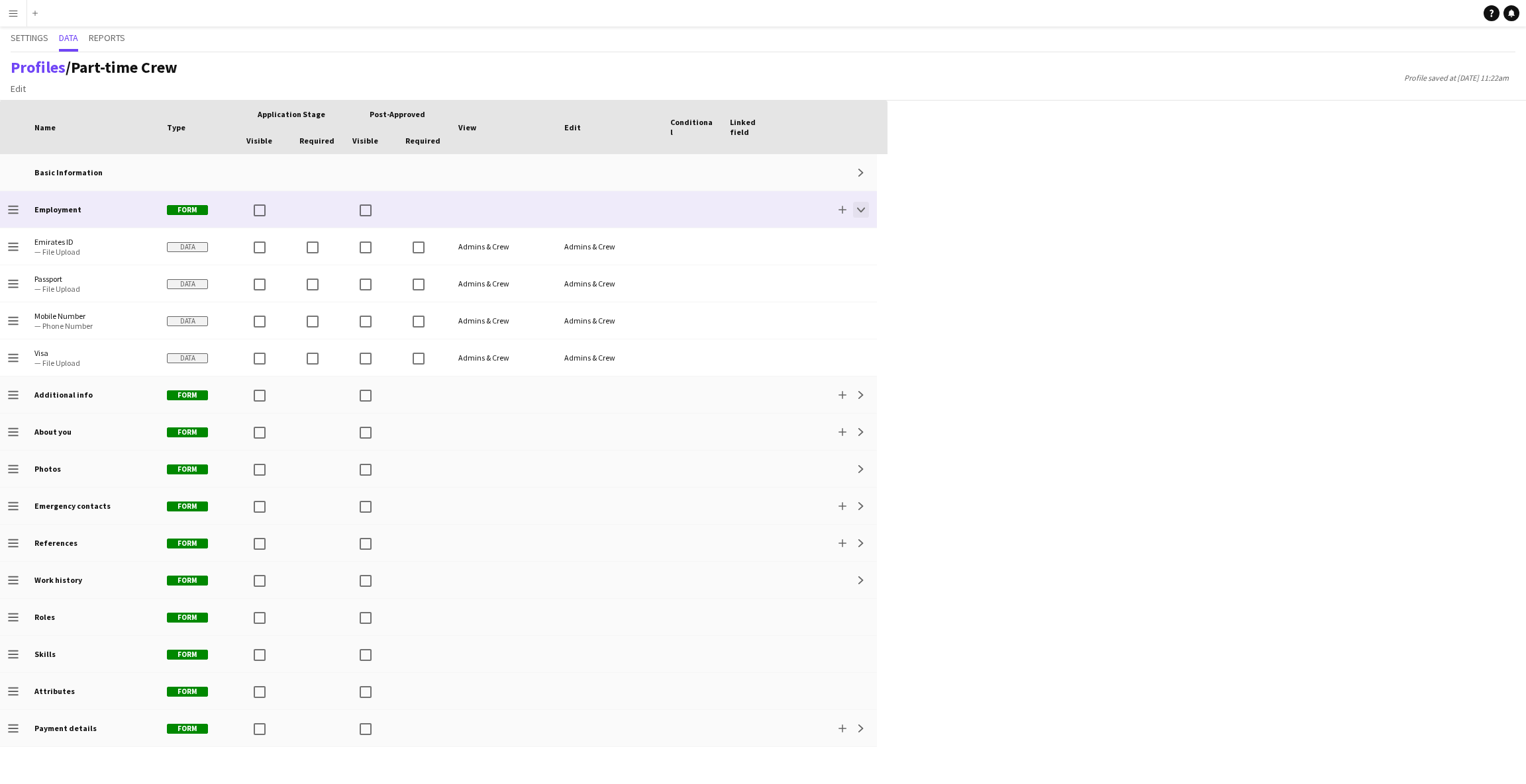
click at [857, 215] on button "Collapse" at bounding box center [861, 210] width 16 height 16
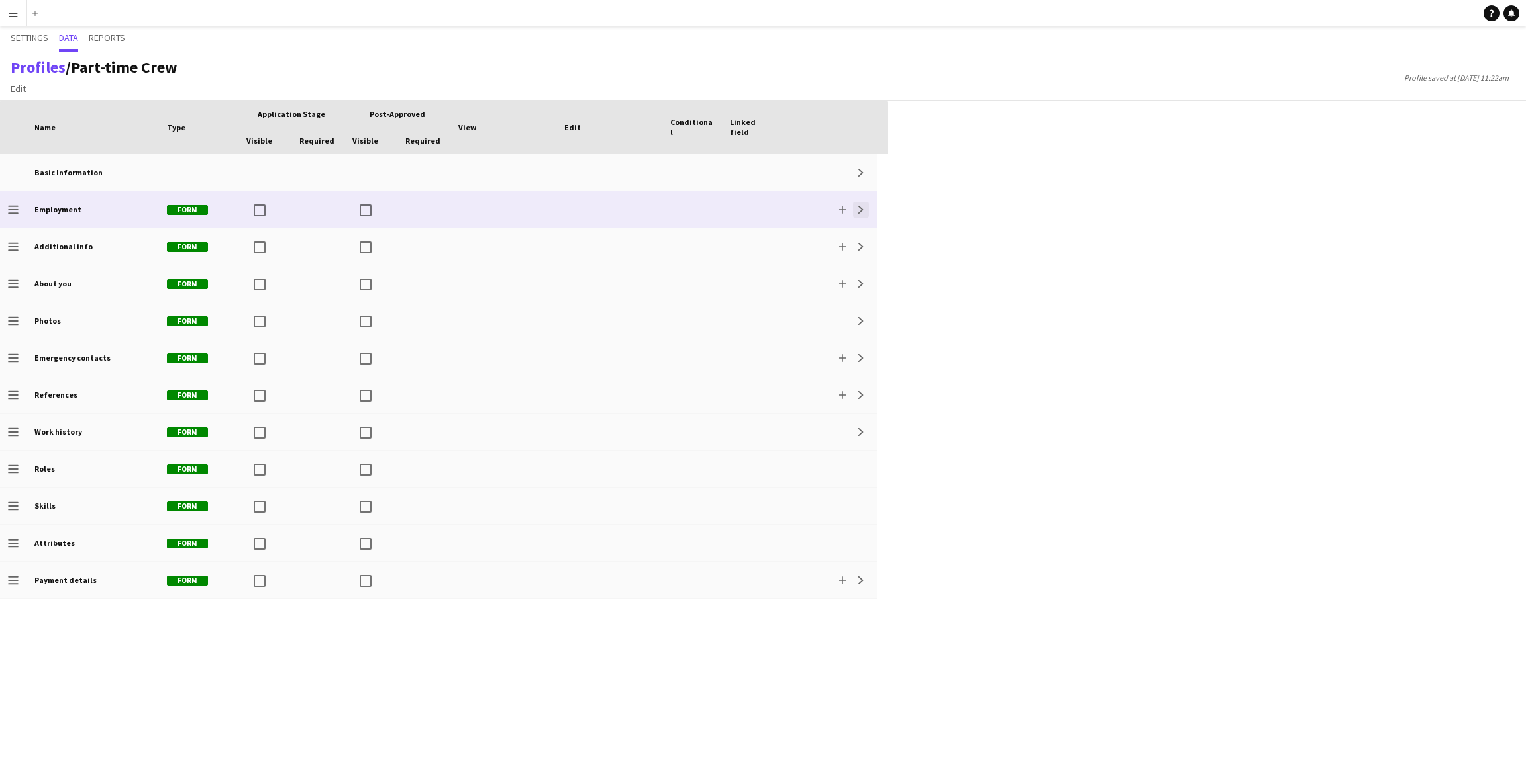
click at [866, 214] on button "Expand" at bounding box center [861, 210] width 16 height 16
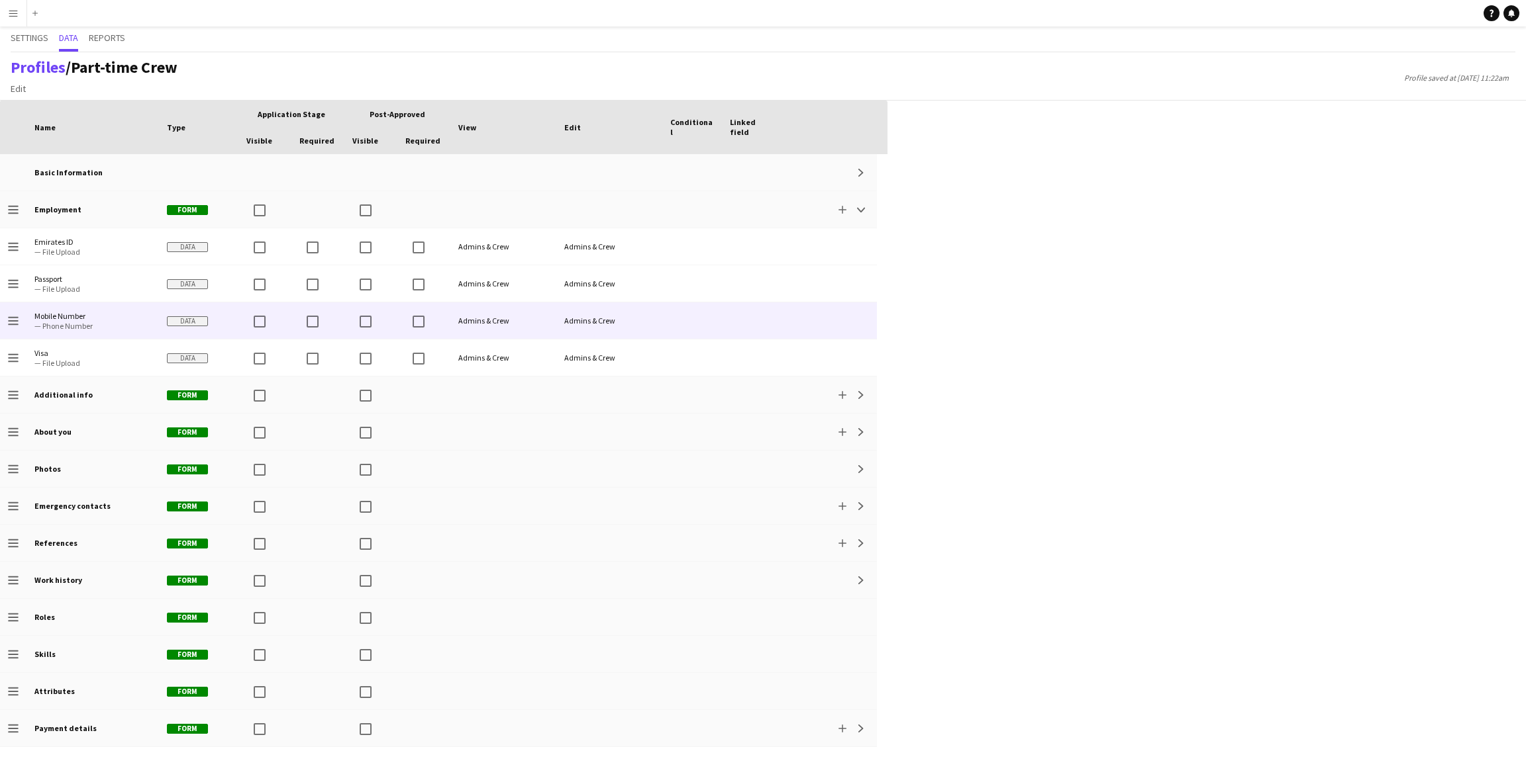
click at [67, 311] on span "Mobile Number" at bounding box center [92, 316] width 117 height 10
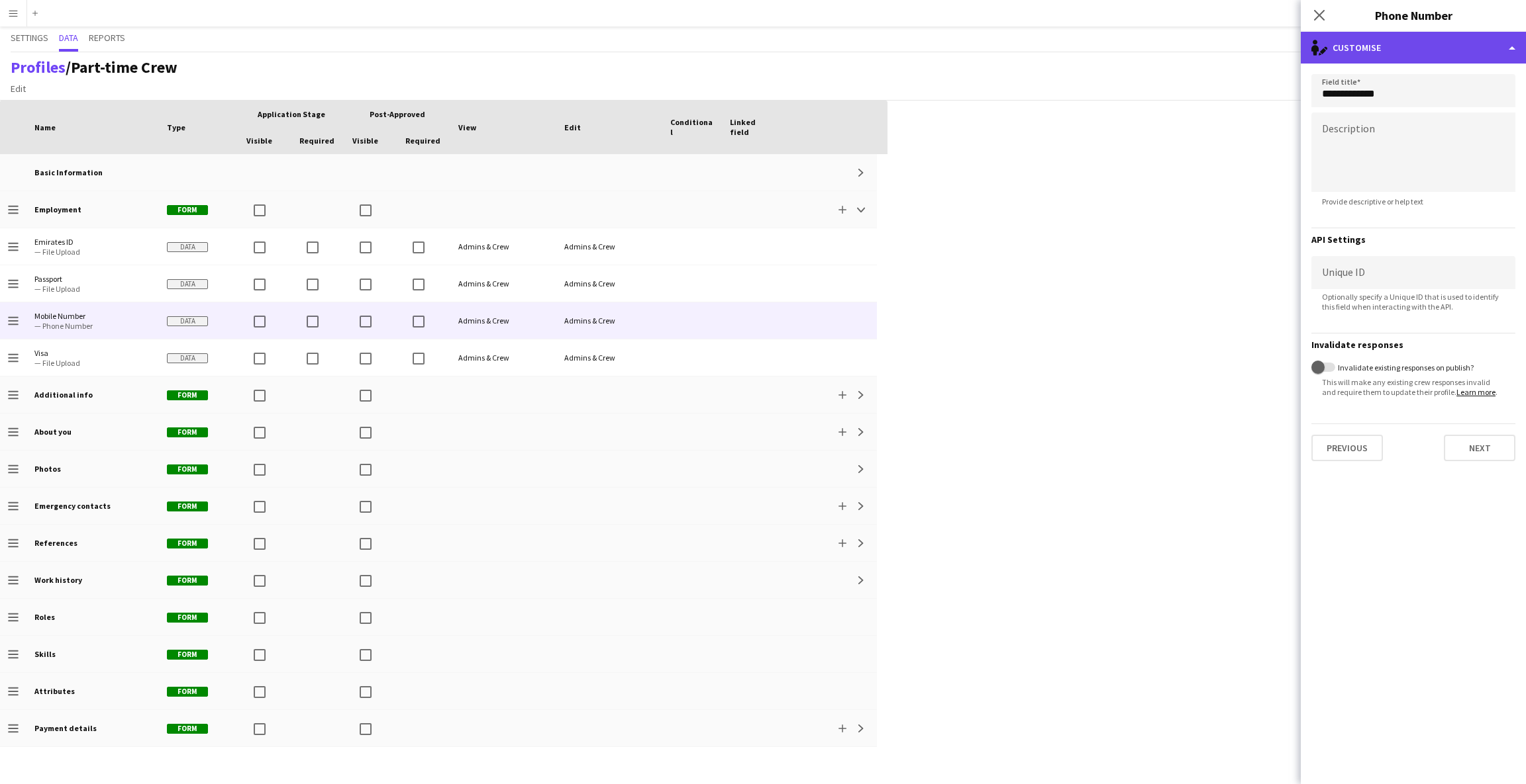
click at [1361, 55] on div "single-neutral-actions-edit-1 Customise" at bounding box center [1413, 47] width 225 height 32
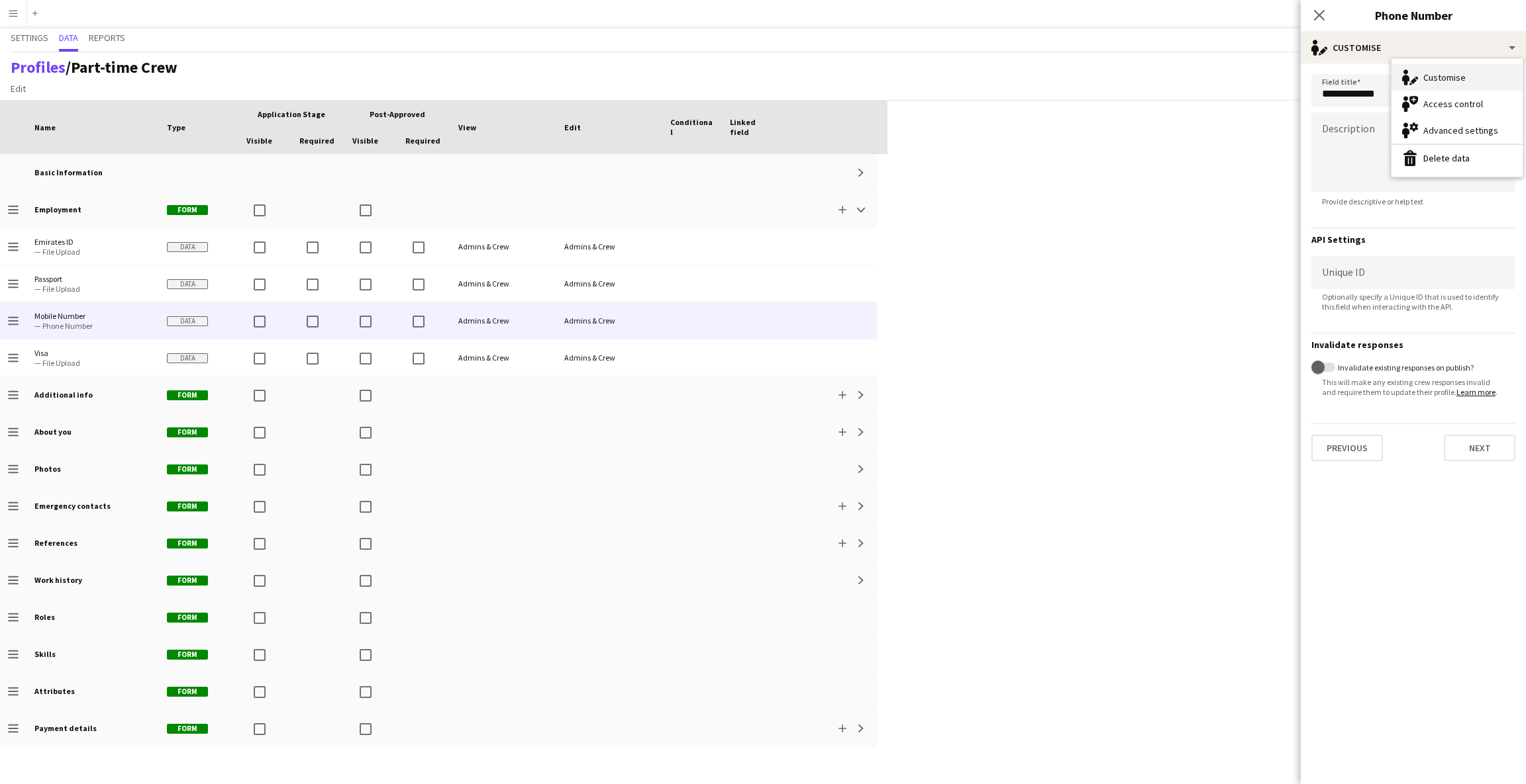
click at [1404, 80] on icon at bounding box center [1405, 79] width 7 height 10
click at [1404, 84] on input "**********" at bounding box center [1413, 91] width 204 height 33
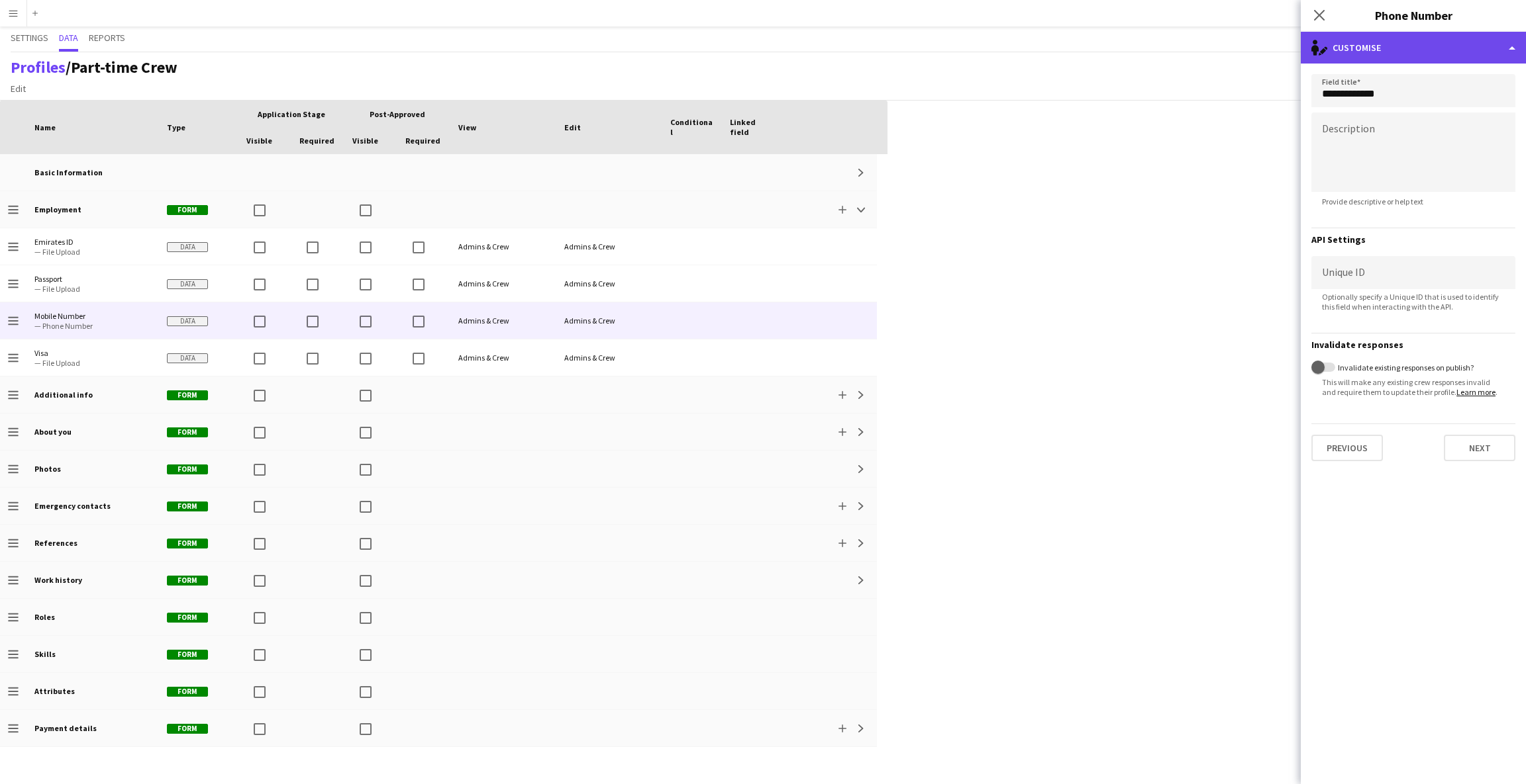
click at [1383, 55] on div "single-neutral-actions-edit-1 Customise" at bounding box center [1413, 47] width 225 height 32
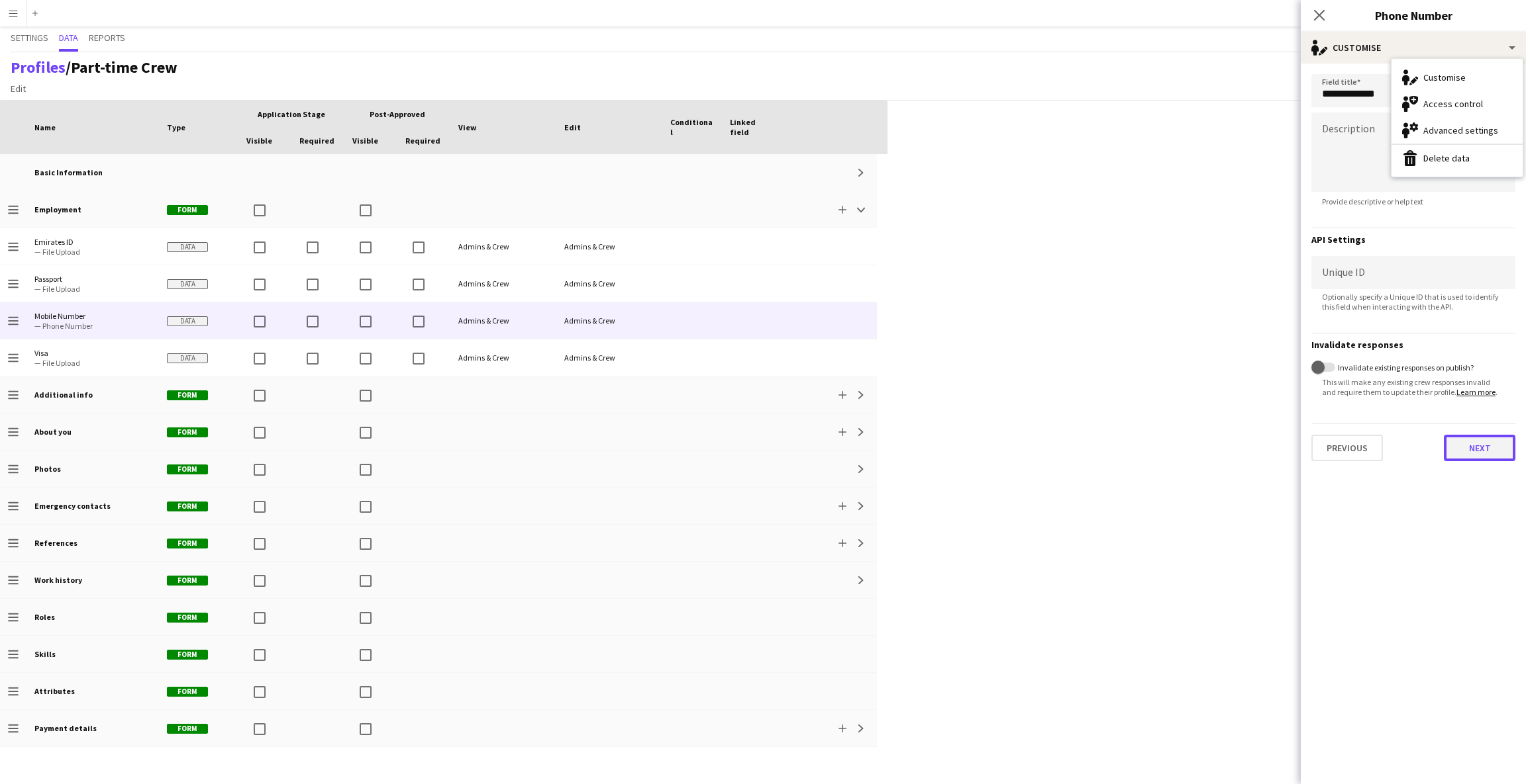
click at [1480, 453] on button "Next" at bounding box center [1480, 448] width 71 height 27
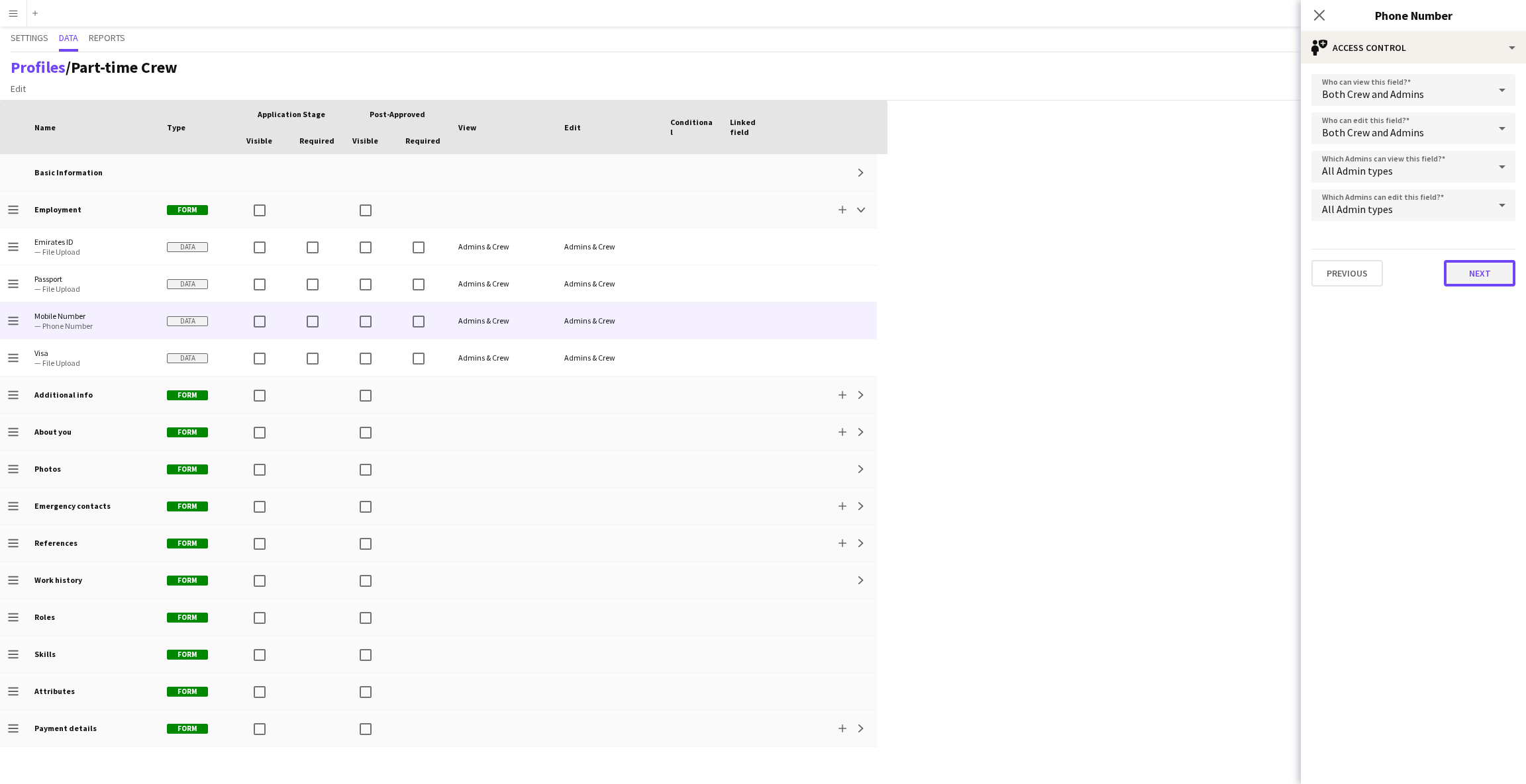
click at [1473, 275] on button "Next" at bounding box center [1480, 273] width 71 height 27
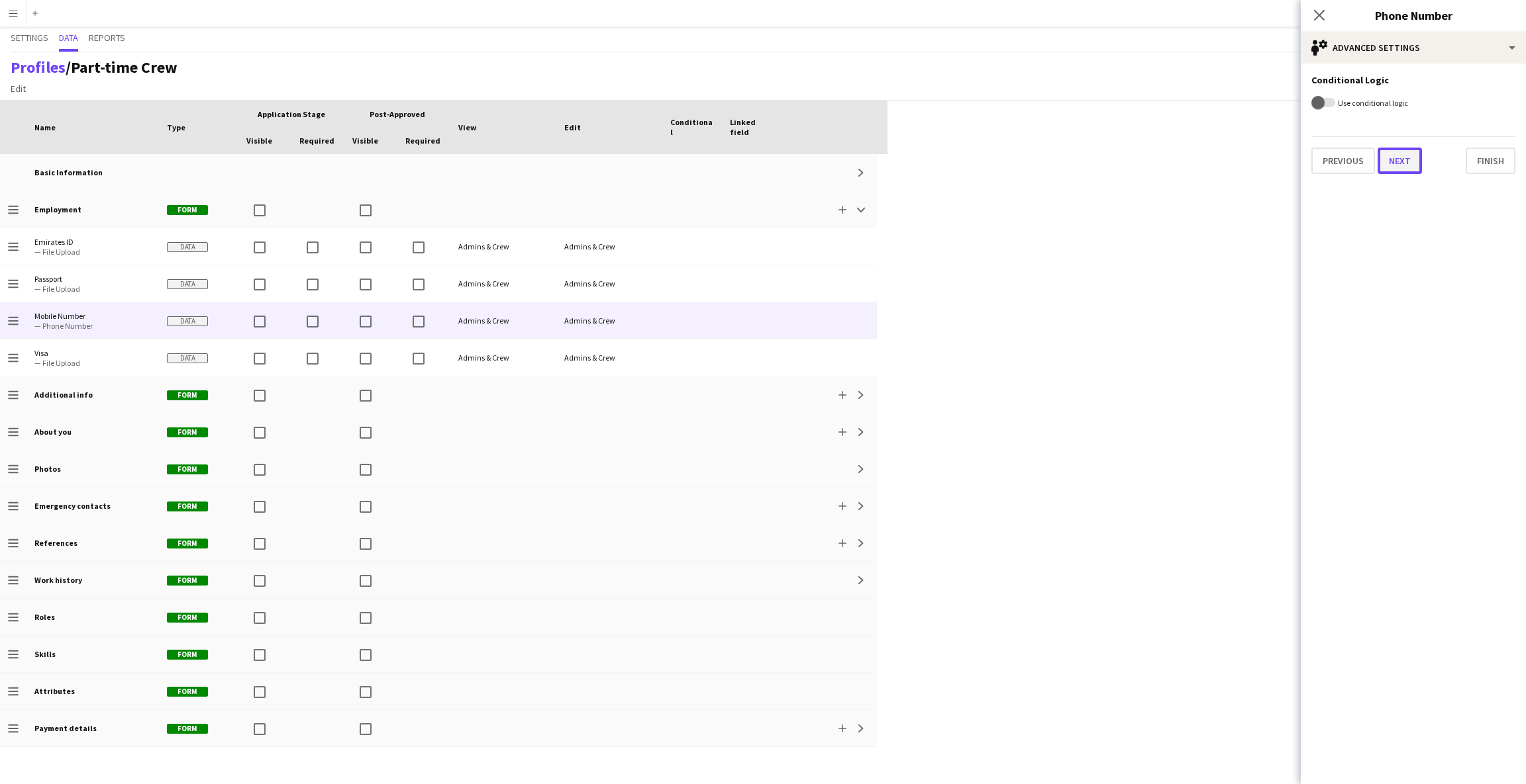
click at [1414, 164] on button "Next" at bounding box center [1400, 160] width 45 height 27
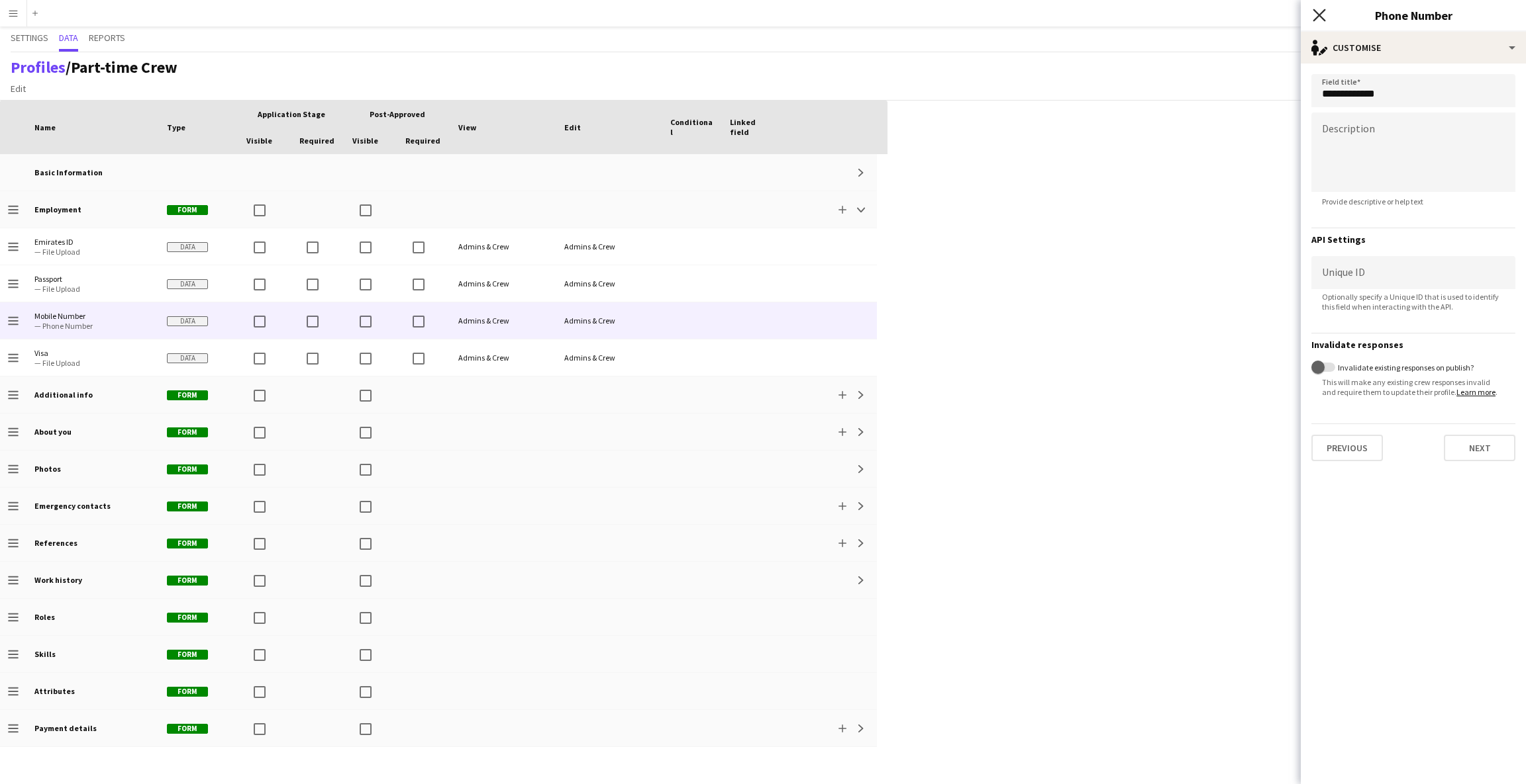
click at [1323, 11] on icon "Close pop-in" at bounding box center [1319, 15] width 13 height 13
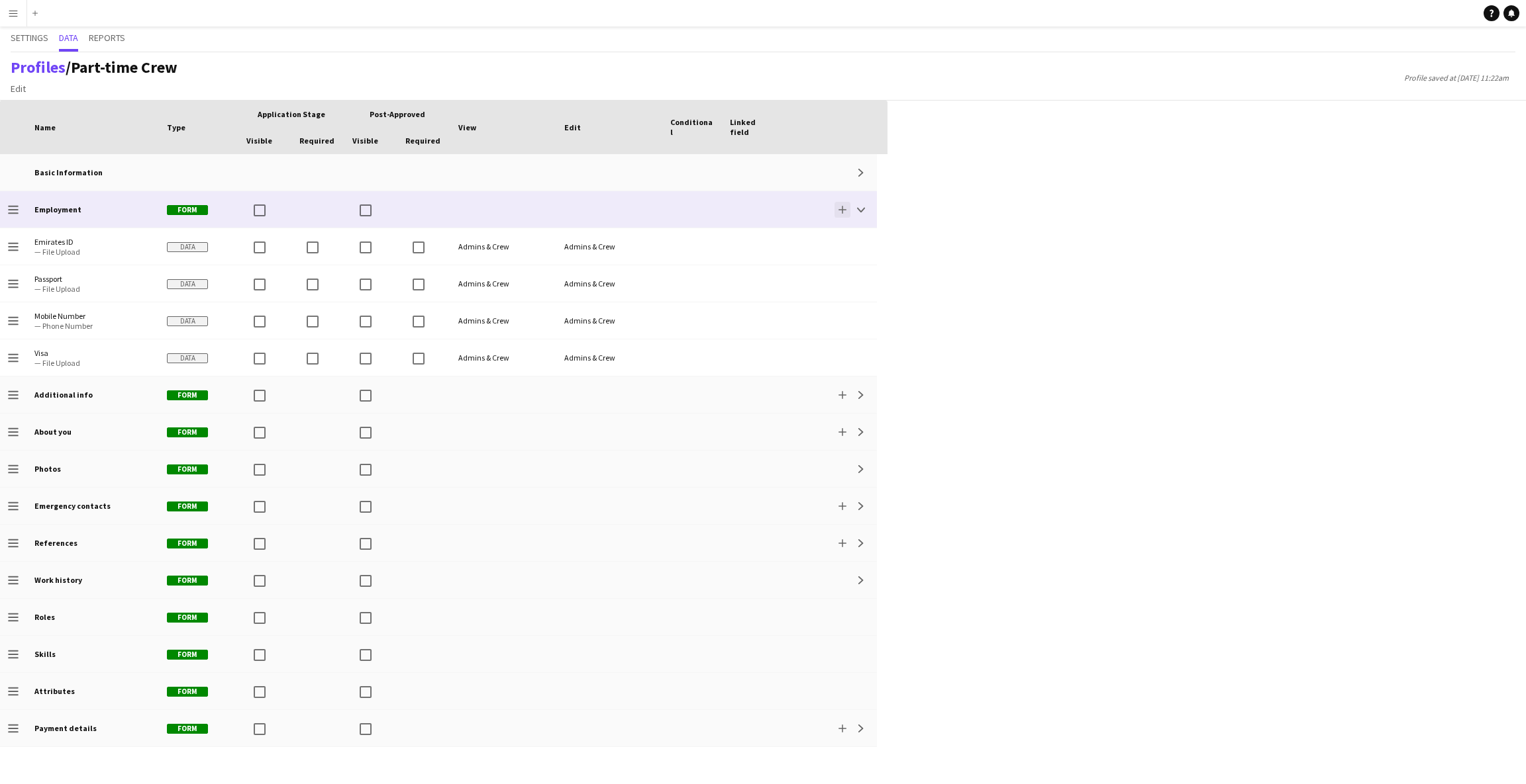
click at [846, 206] on button "Add" at bounding box center [843, 210] width 16 height 16
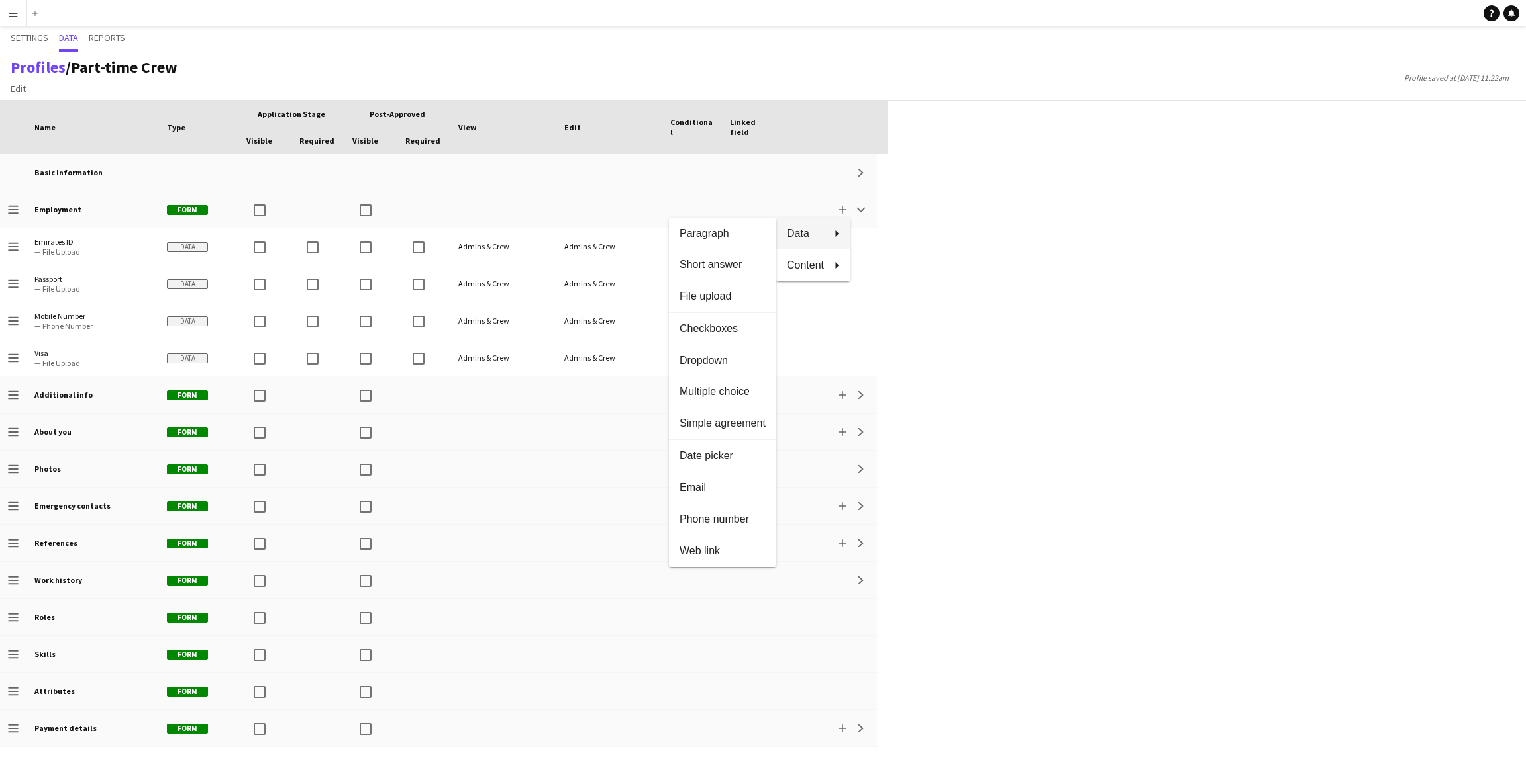
click at [1229, 287] on div at bounding box center [763, 392] width 1526 height 784
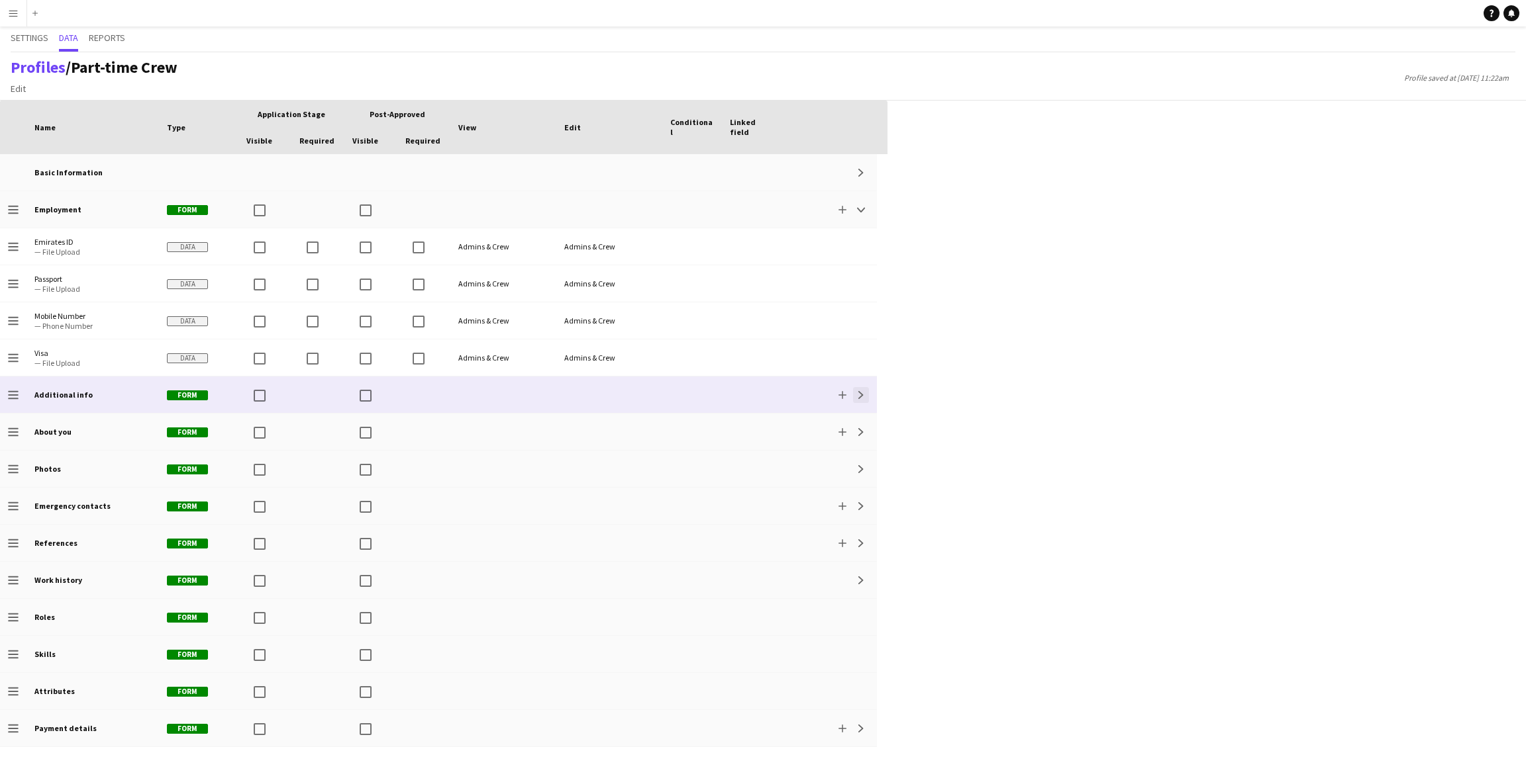
click at [857, 398] on app-icon "Expand" at bounding box center [861, 395] width 8 height 8
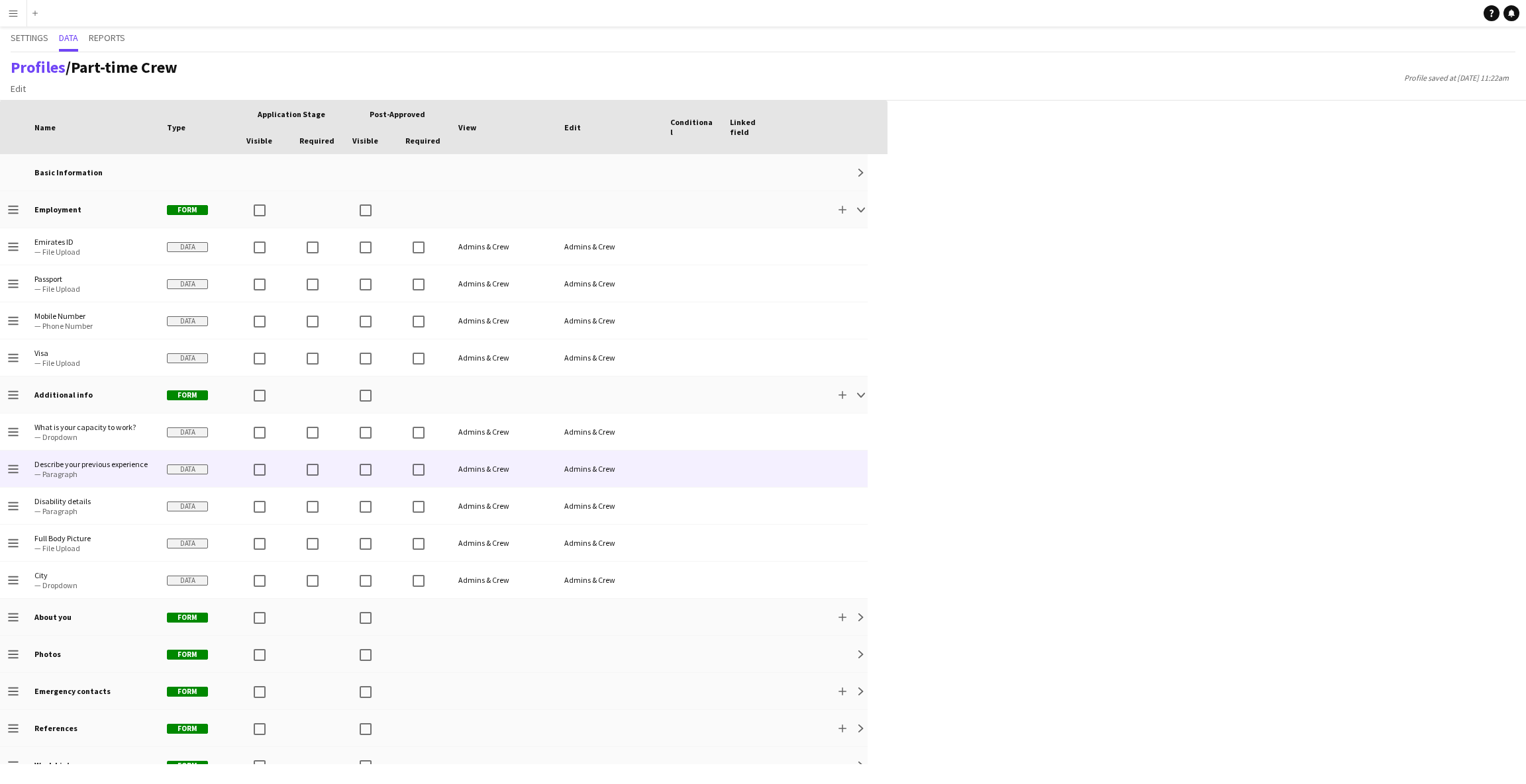
click at [124, 462] on span "Describe your previous experience" at bounding box center [92, 464] width 117 height 10
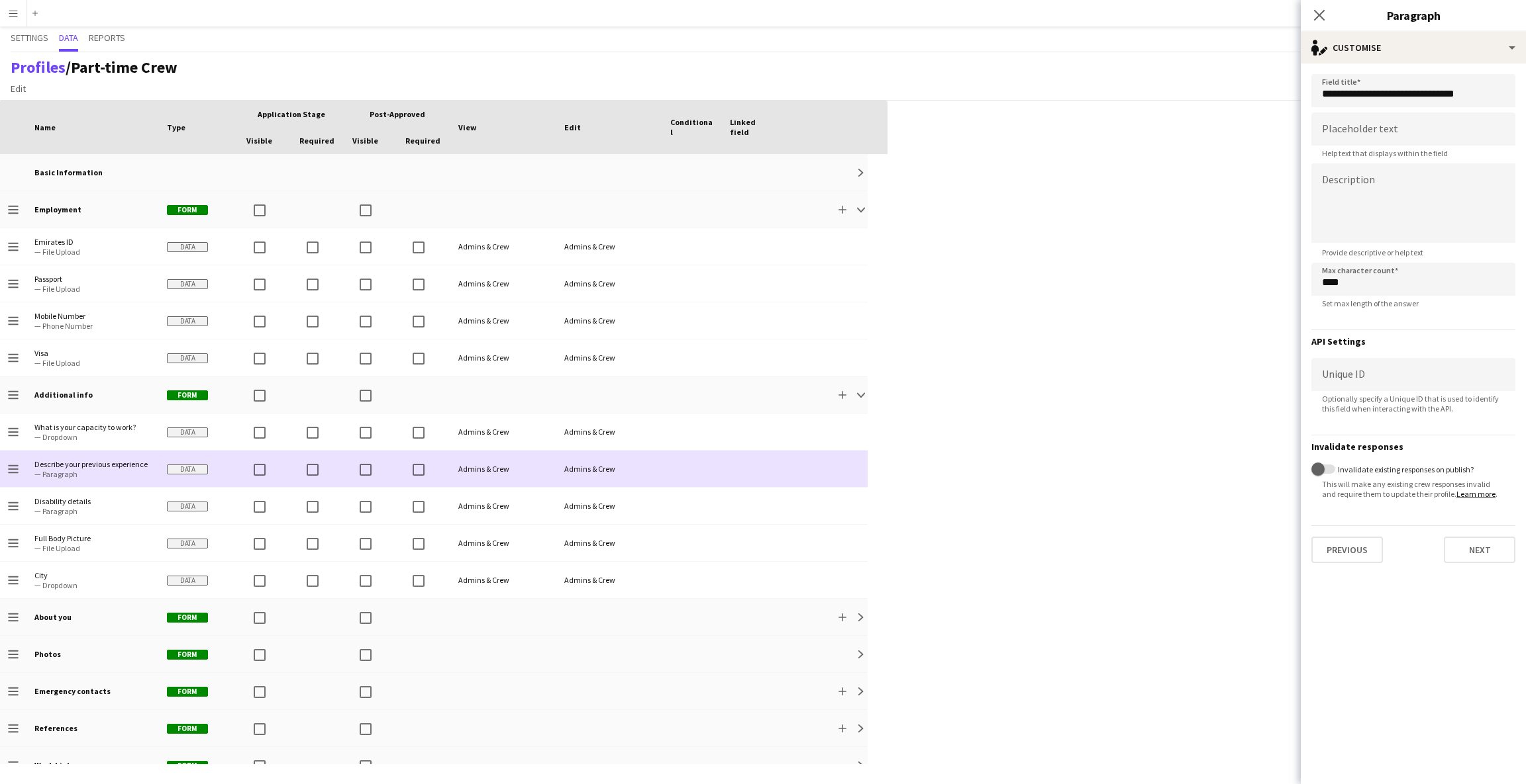
click at [124, 462] on span "Describe your previous experience" at bounding box center [92, 464] width 117 height 10
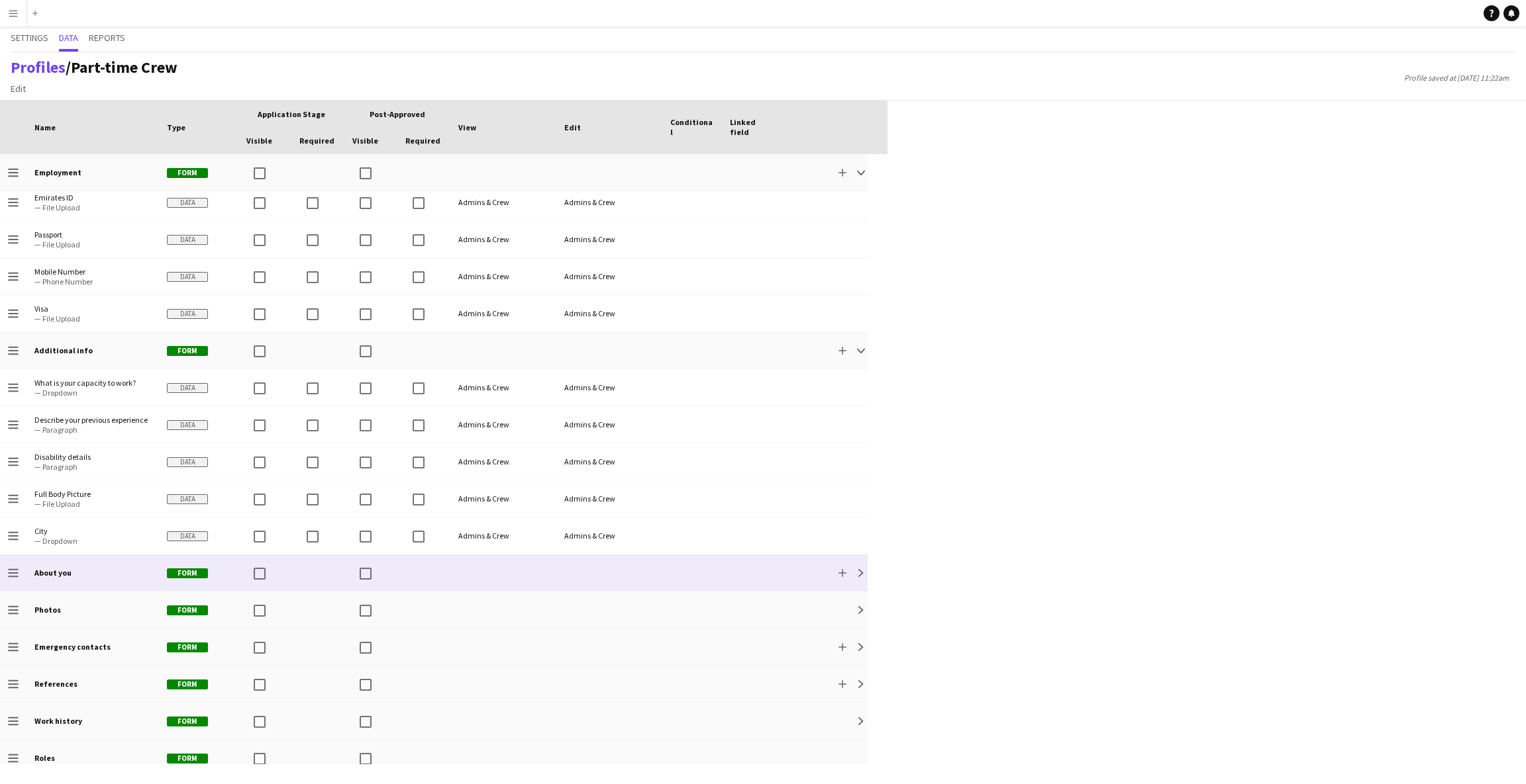
scroll to position [65, 0]
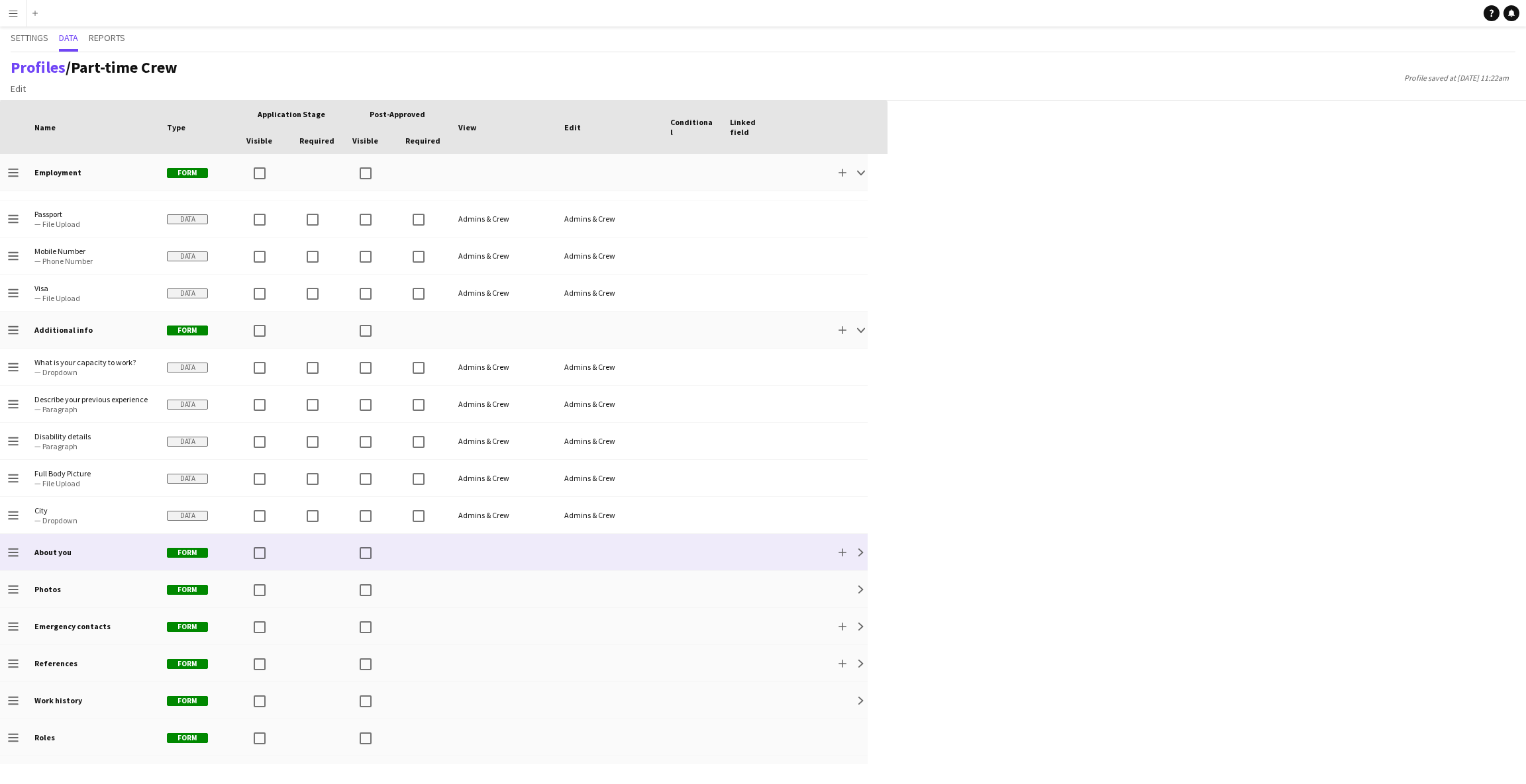
click at [102, 555] on div "About you" at bounding box center [92, 552] width 132 height 36
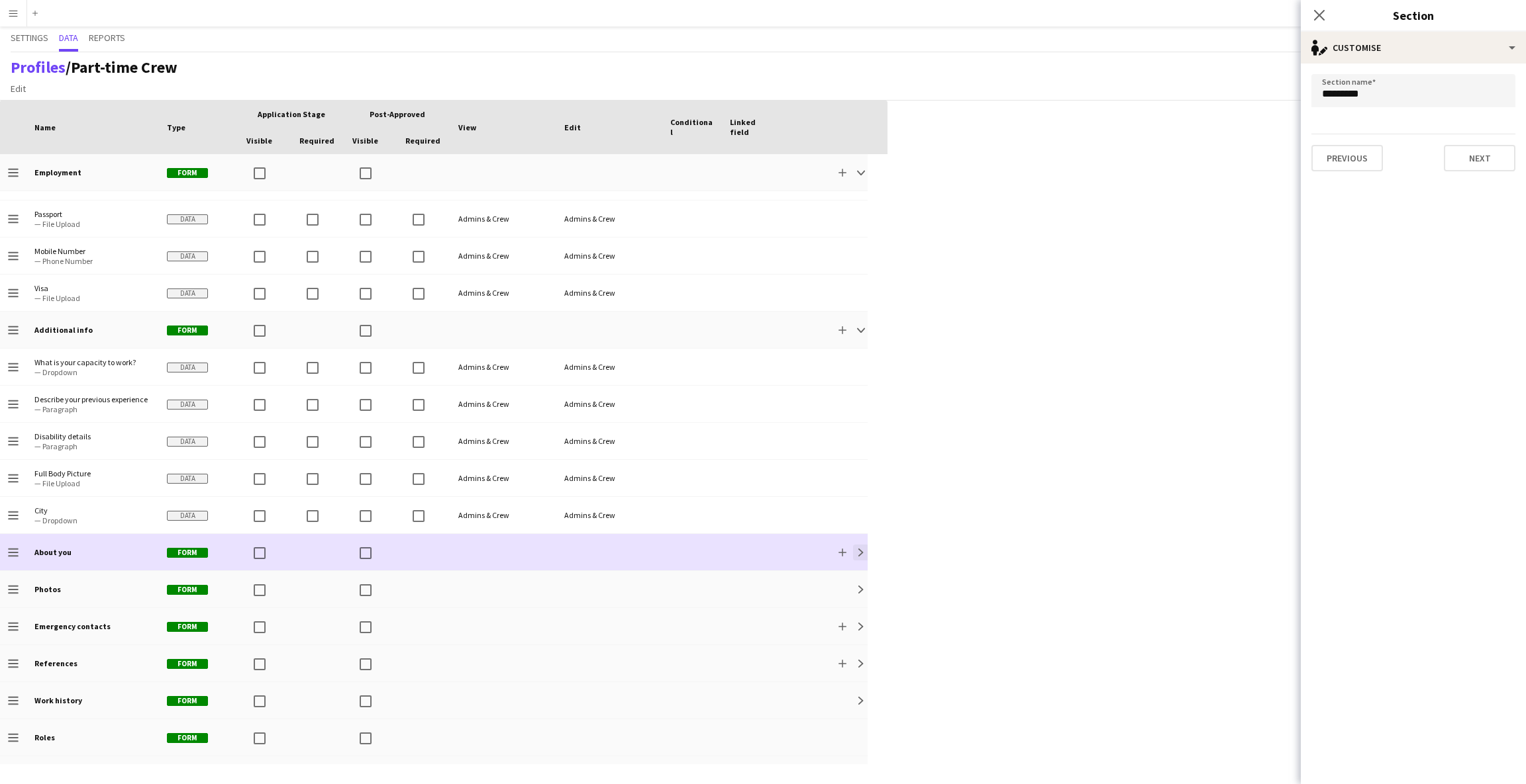
click at [857, 552] on app-icon "Expand" at bounding box center [861, 553] width 8 height 8
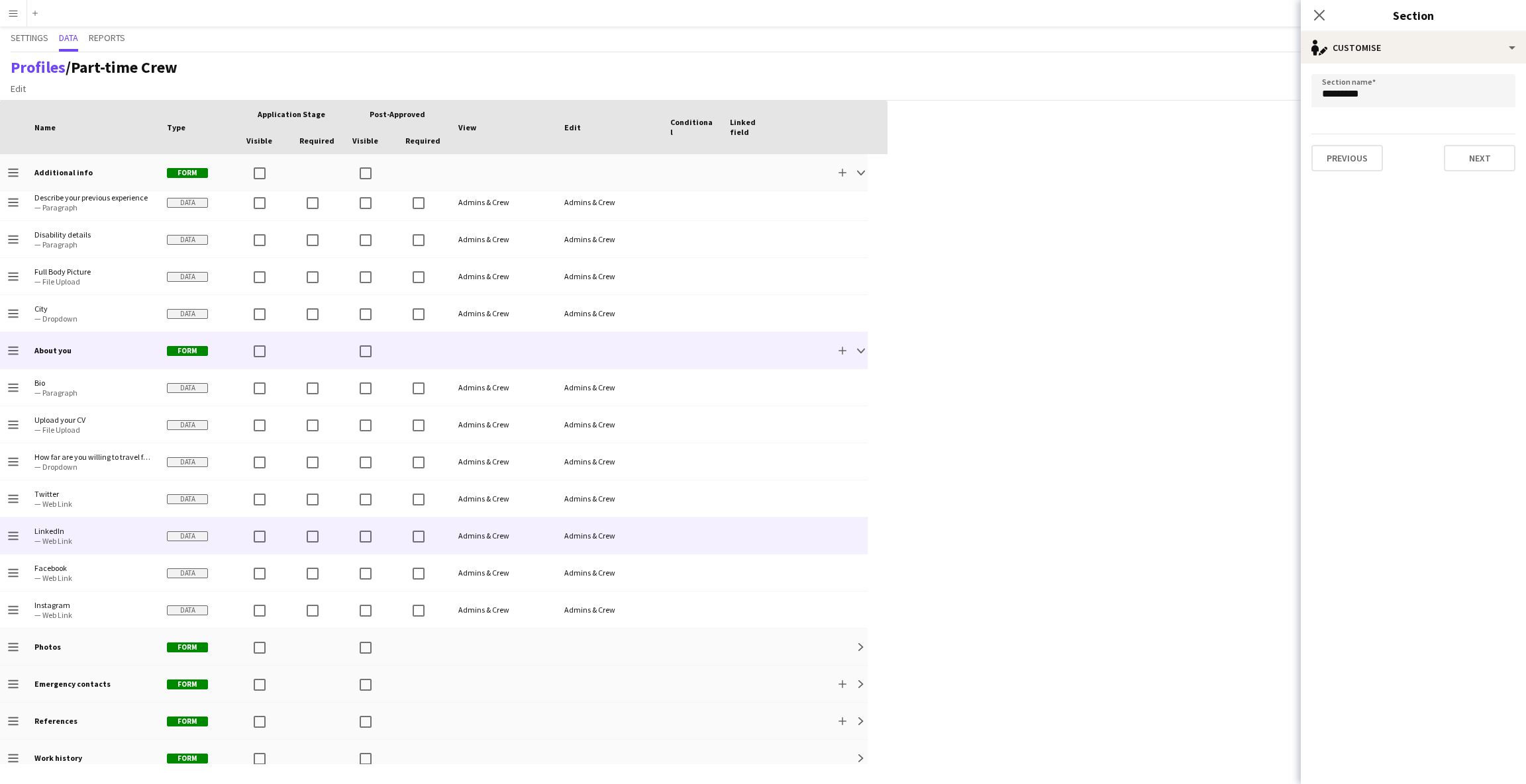
scroll to position [266, 0]
